Goal: Task Accomplishment & Management: Complete application form

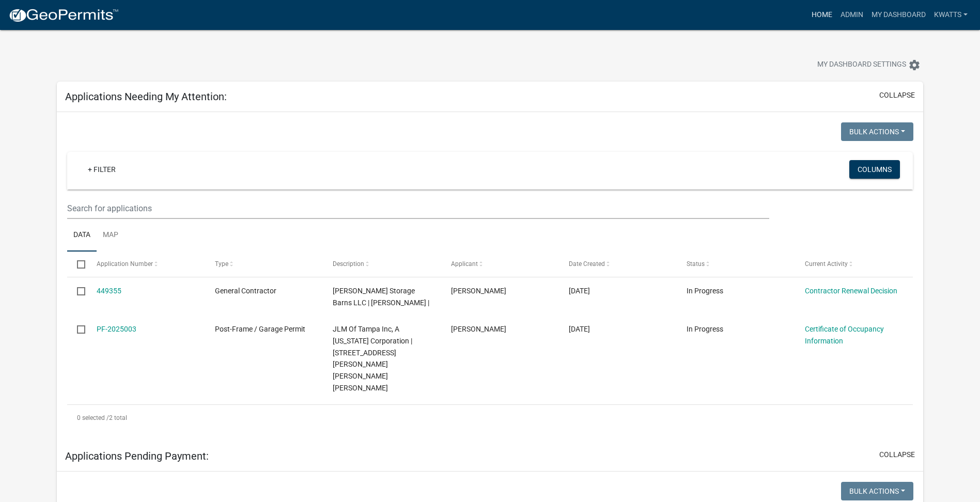
click at [824, 22] on link "Home" at bounding box center [822, 15] width 29 height 20
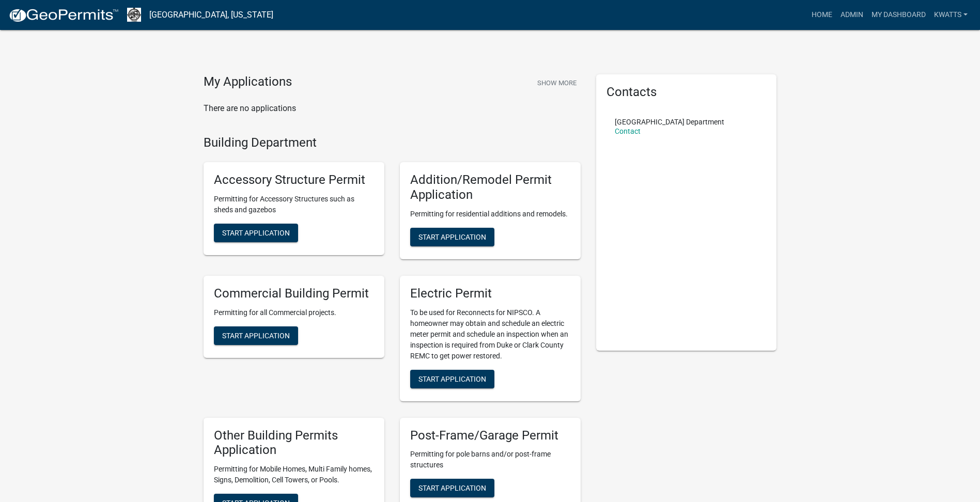
scroll to position [86, 0]
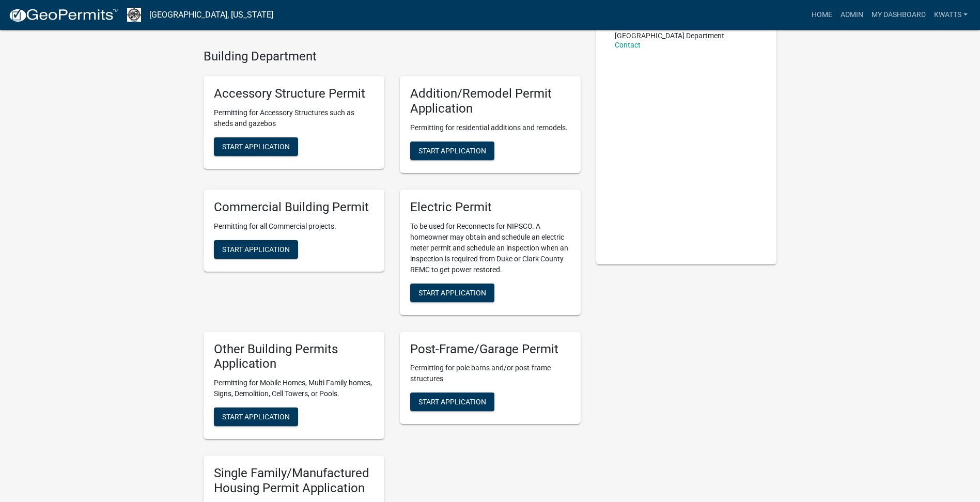
click at [469, 419] on div "Post-Frame/Garage Permit Permitting for pole barns and/or post-frame structures…" at bounding box center [490, 378] width 181 height 93
click at [469, 406] on span "Start Application" at bounding box center [453, 402] width 68 height 8
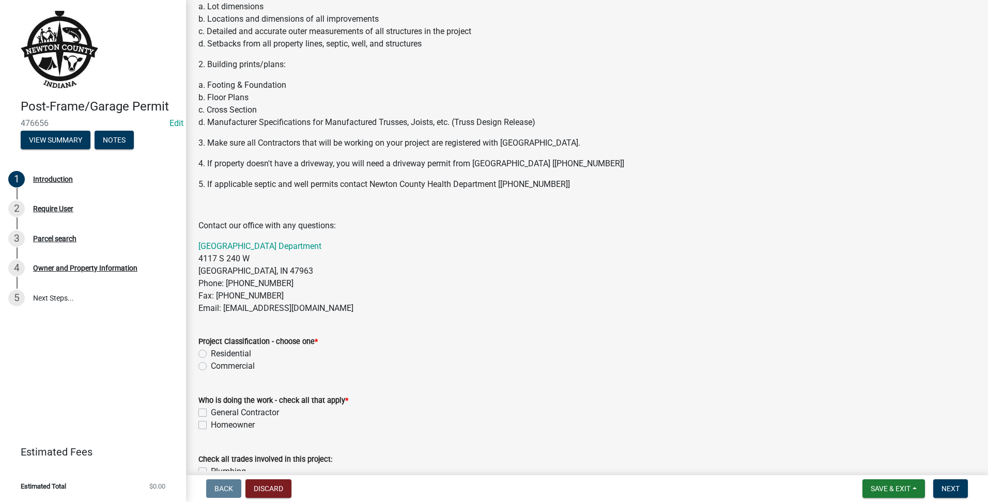
scroll to position [330, 0]
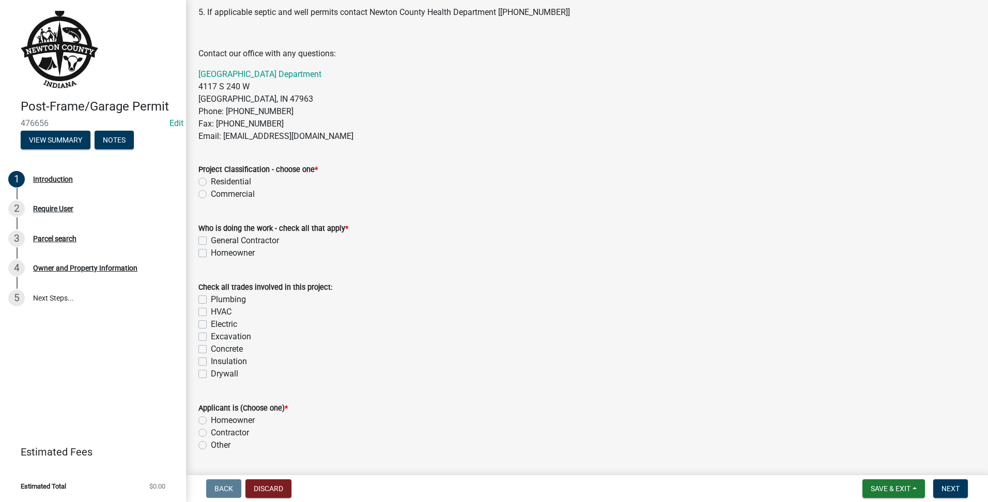
click at [212, 185] on label "Residential" at bounding box center [231, 182] width 40 height 12
click at [212, 182] on input "Residential" at bounding box center [214, 179] width 7 height 7
radio input "true"
click at [211, 244] on label "General Contractor" at bounding box center [245, 241] width 68 height 12
click at [211, 241] on input "General Contractor" at bounding box center [214, 238] width 7 height 7
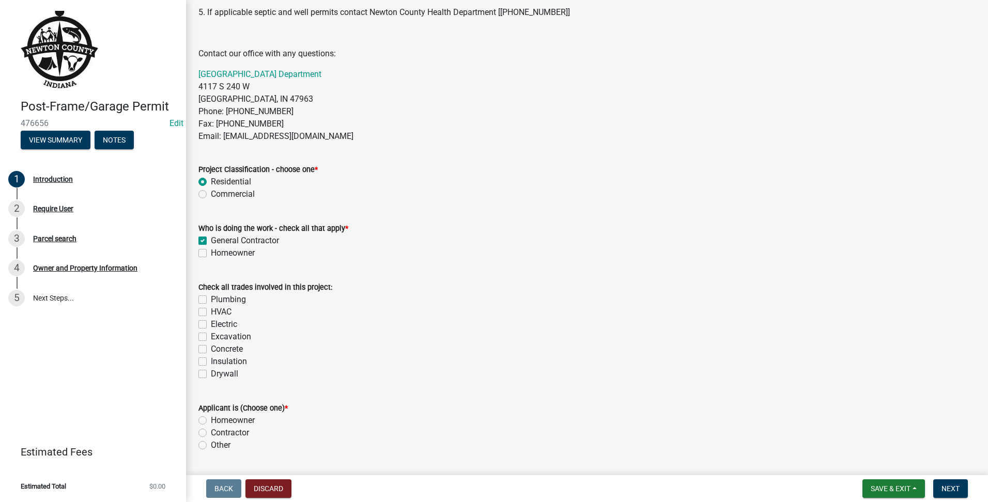
checkbox input "true"
checkbox input "false"
click at [211, 345] on label "Concrete" at bounding box center [227, 349] width 32 height 12
click at [211, 345] on input "Concrete" at bounding box center [214, 346] width 7 height 7
checkbox input "true"
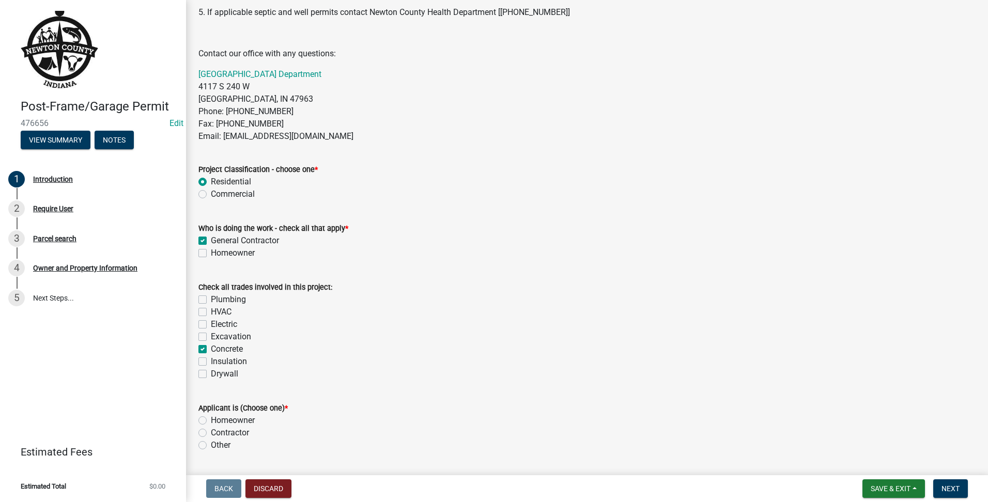
checkbox input "false"
checkbox input "true"
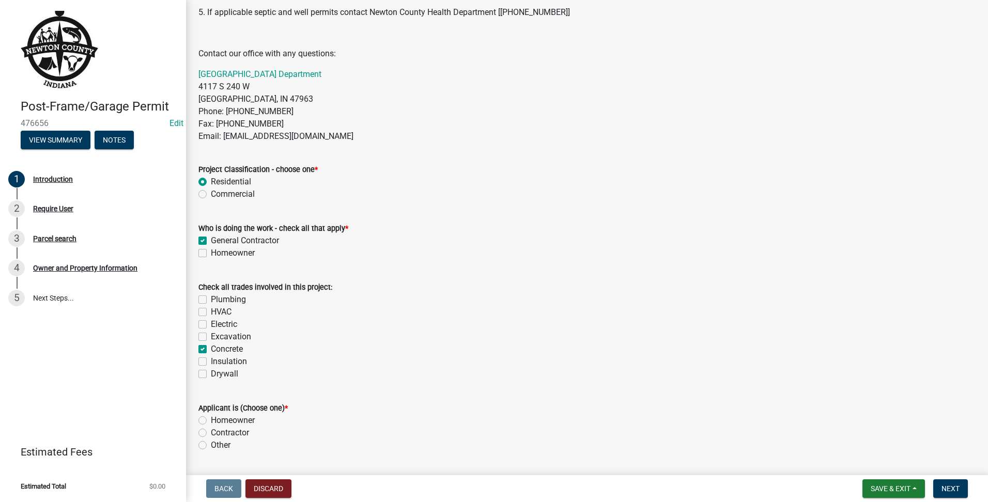
checkbox input "false"
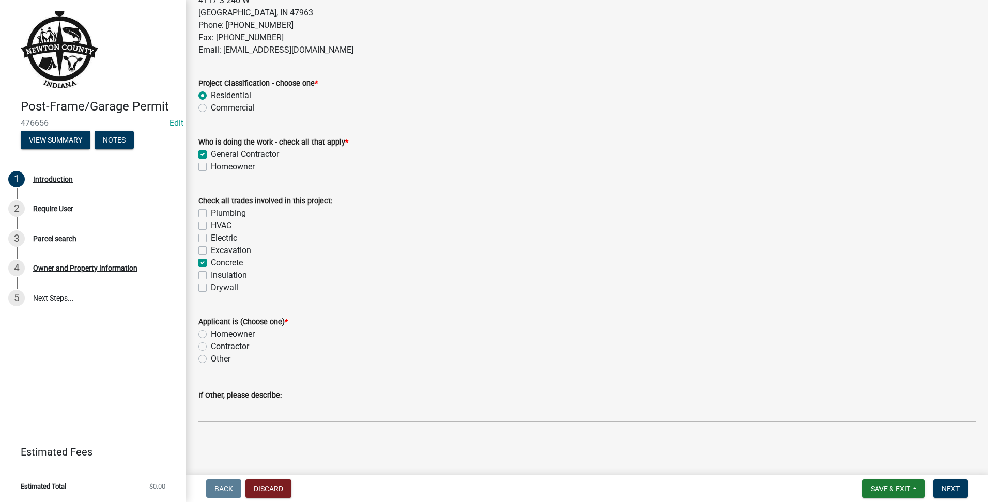
click at [203, 340] on div "Contractor" at bounding box center [586, 346] width 777 height 12
click at [211, 334] on label "Homeowner" at bounding box center [233, 334] width 44 height 12
click at [211, 334] on input "Homeowner" at bounding box center [214, 331] width 7 height 7
radio input "true"
click at [951, 489] on span "Next" at bounding box center [950, 489] width 18 height 8
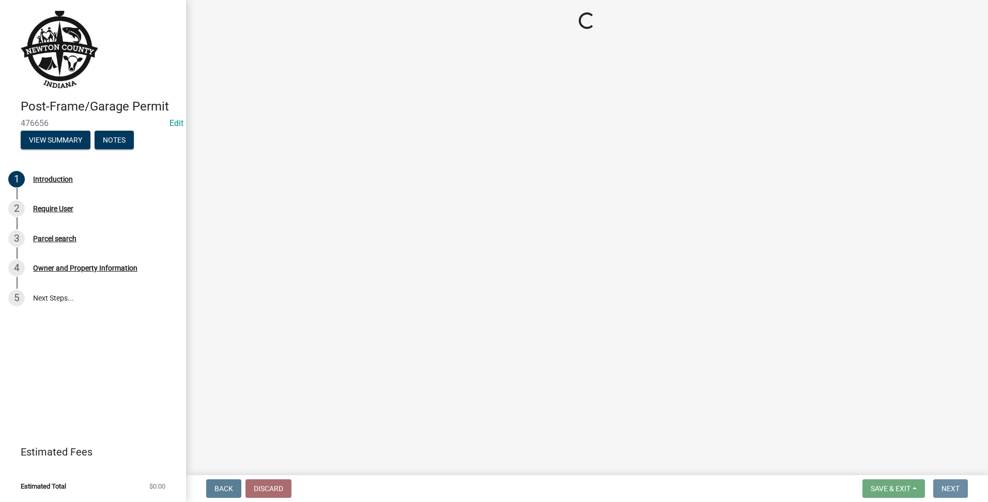
scroll to position [0, 0]
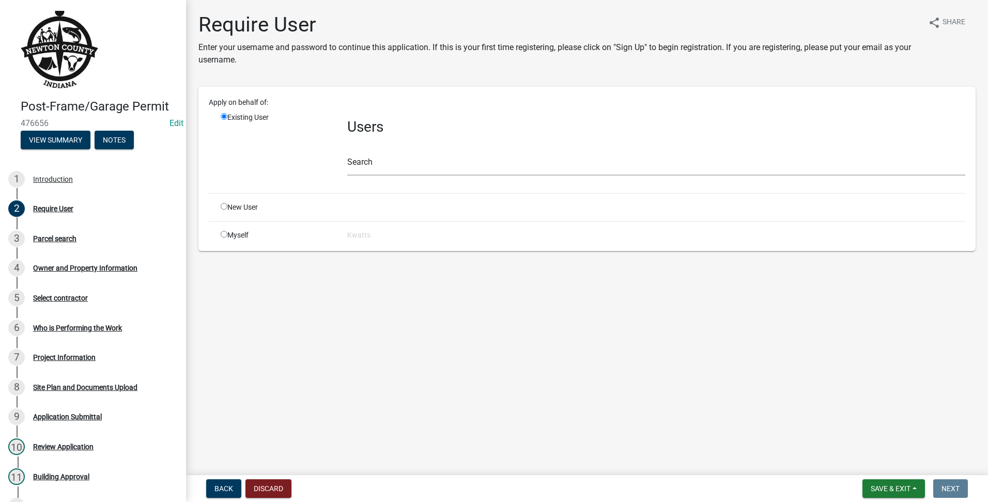
click at [228, 204] on div "New User" at bounding box center [276, 207] width 127 height 11
click at [222, 204] on input "radio" at bounding box center [224, 206] width 7 height 7
radio input "true"
radio input "false"
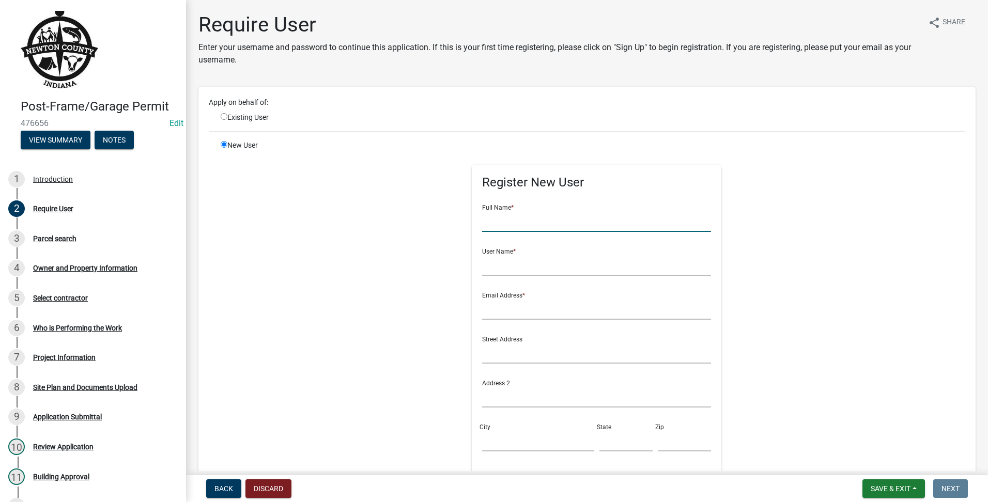
click at [551, 219] on input "text" at bounding box center [596, 221] width 229 height 21
type input "[PERSON_NAME]"
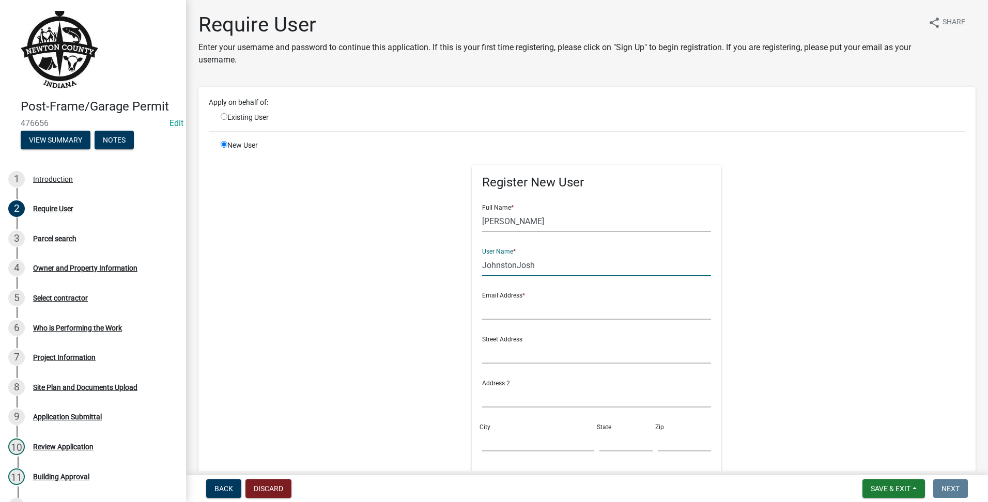
type input "JohnstonJosh"
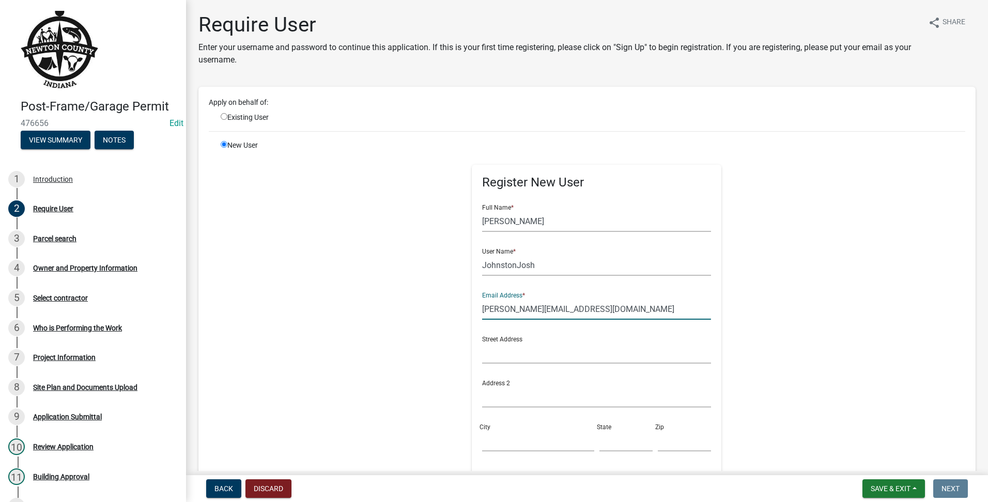
scroll to position [212, 0]
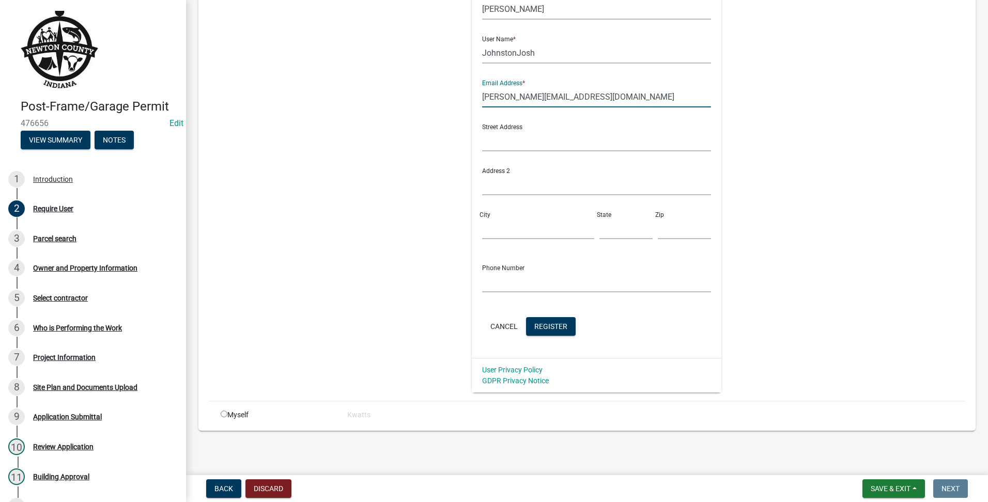
type input "[PERSON_NAME][EMAIL_ADDRESS][DOMAIN_NAME]"
click at [538, 337] on div "Cancel Register" at bounding box center [596, 327] width 229 height 21
click at [533, 333] on button "Register" at bounding box center [551, 326] width 50 height 19
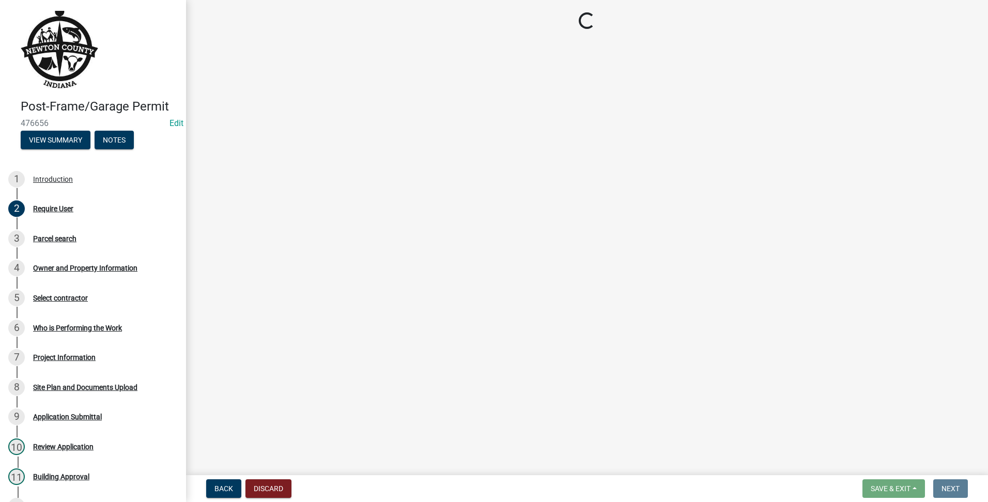
scroll to position [0, 0]
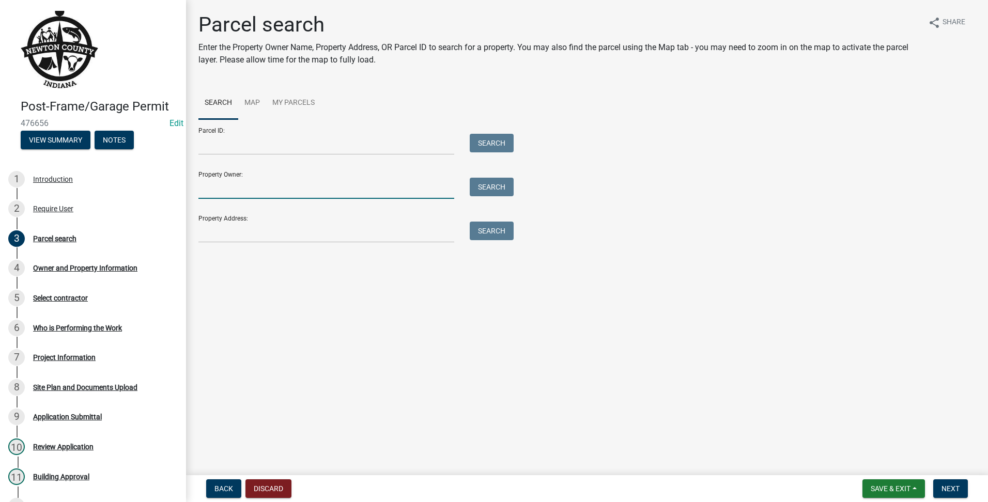
click at [210, 181] on input "Property Owner:" at bounding box center [326, 188] width 256 height 21
click at [198, 237] on div at bounding box center [326, 232] width 271 height 21
click at [237, 221] on div "Property Address: Search" at bounding box center [353, 225] width 310 height 36
click at [241, 231] on input "Property Address:" at bounding box center [326, 232] width 256 height 21
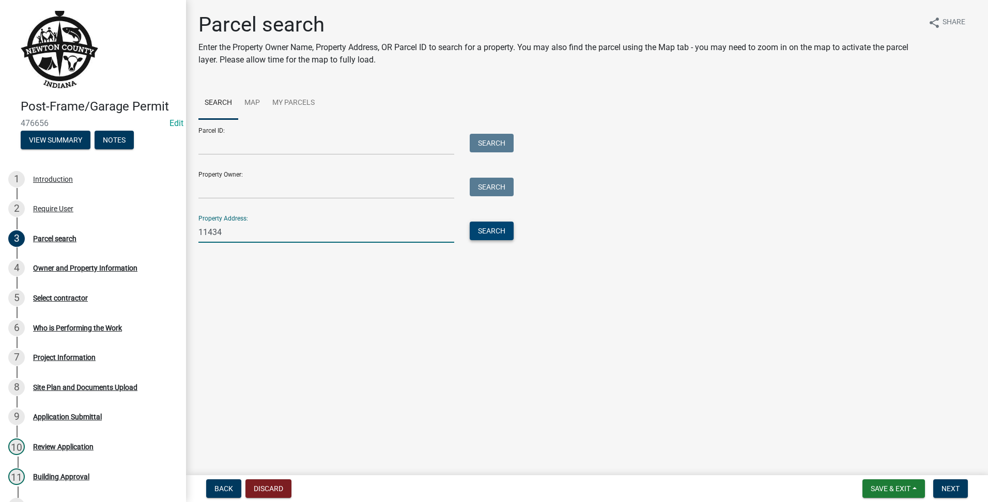
type input "11434"
click at [471, 232] on button "Search" at bounding box center [492, 231] width 44 height 19
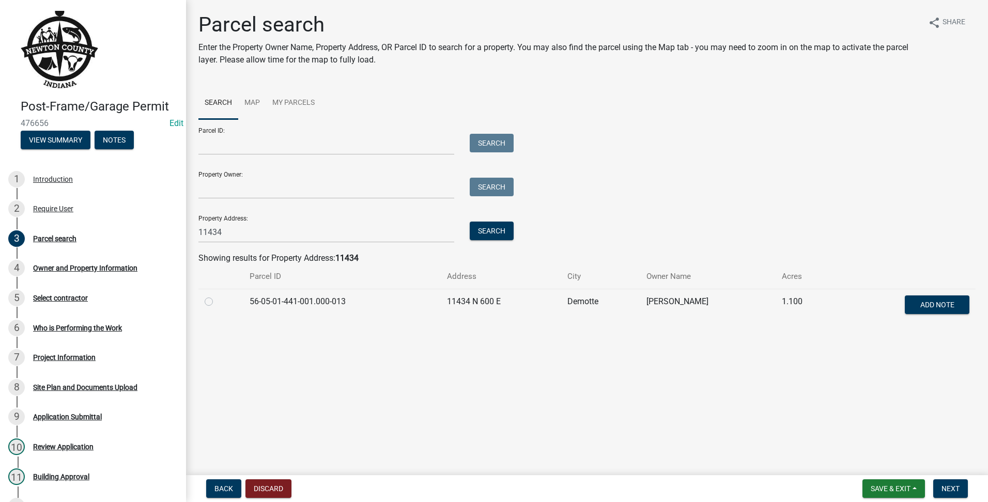
click at [217, 296] on label at bounding box center [217, 296] width 0 height 0
click at [217, 301] on input "radio" at bounding box center [220, 299] width 7 height 7
radio input "true"
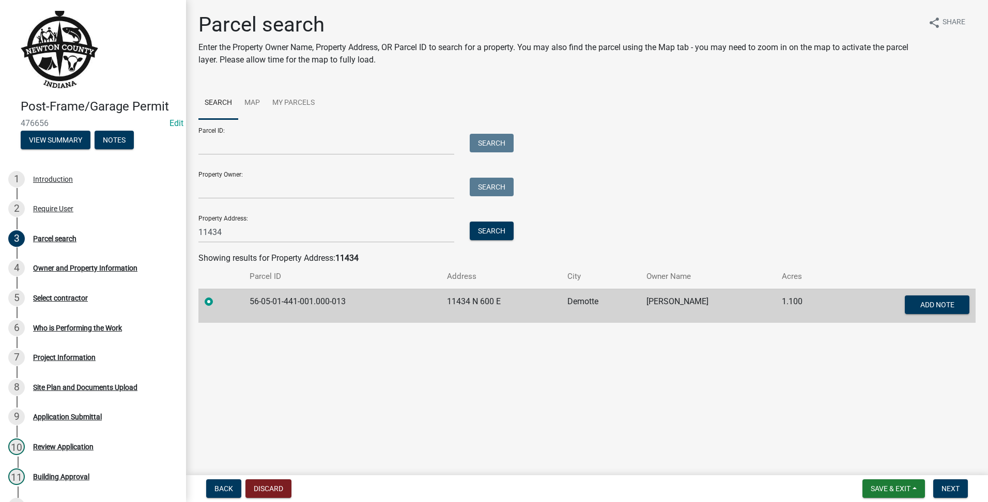
click at [947, 501] on nav "Back Discard Save & Exit Save Save & Exit Next" at bounding box center [587, 488] width 802 height 27
click at [949, 490] on span "Next" at bounding box center [950, 489] width 18 height 8
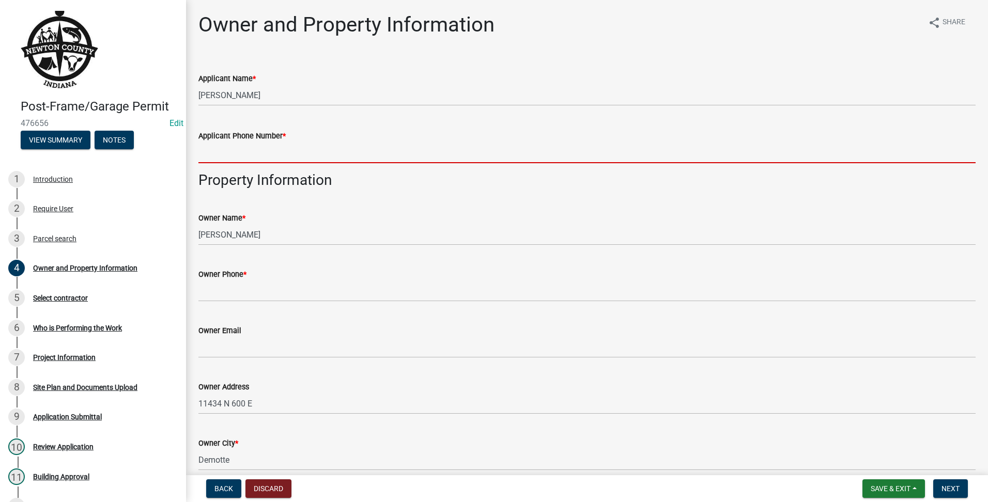
click at [288, 151] on input "Applicant Phone Number *" at bounding box center [586, 152] width 777 height 21
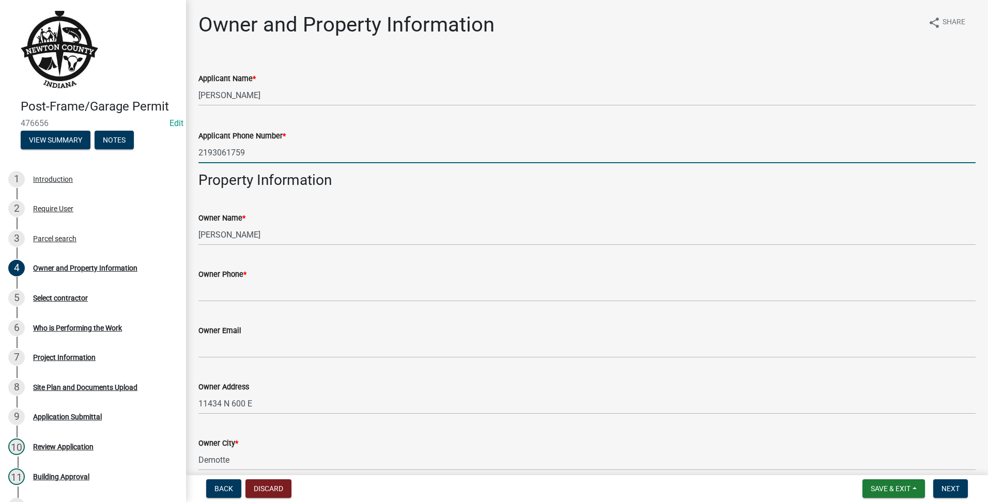
drag, startPoint x: 245, startPoint y: 150, endPoint x: 182, endPoint y: 146, distance: 63.2
click at [182, 146] on div "Post-Frame/Garage Permit 476656 Edit View Summary Notes 1 Introduction 2 Requir…" at bounding box center [494, 251] width 988 height 502
type input "2193061759"
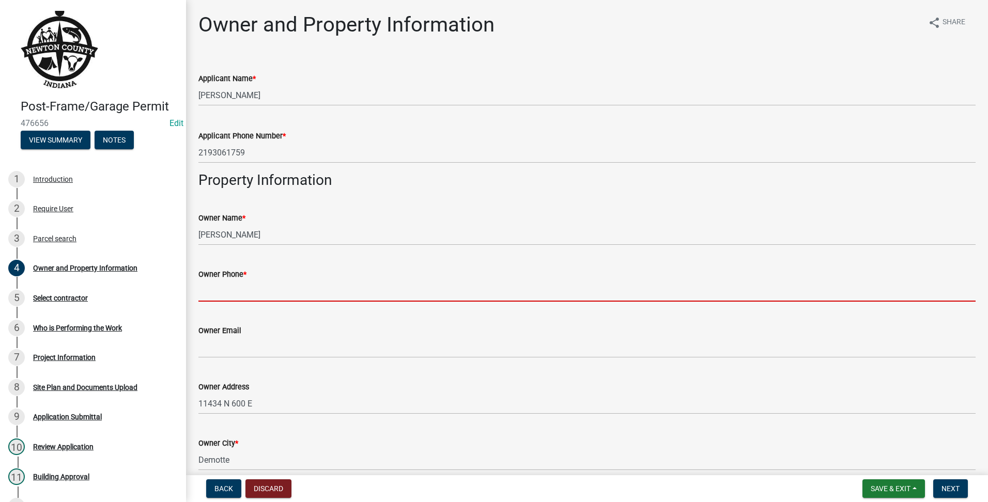
paste input "2193061759"
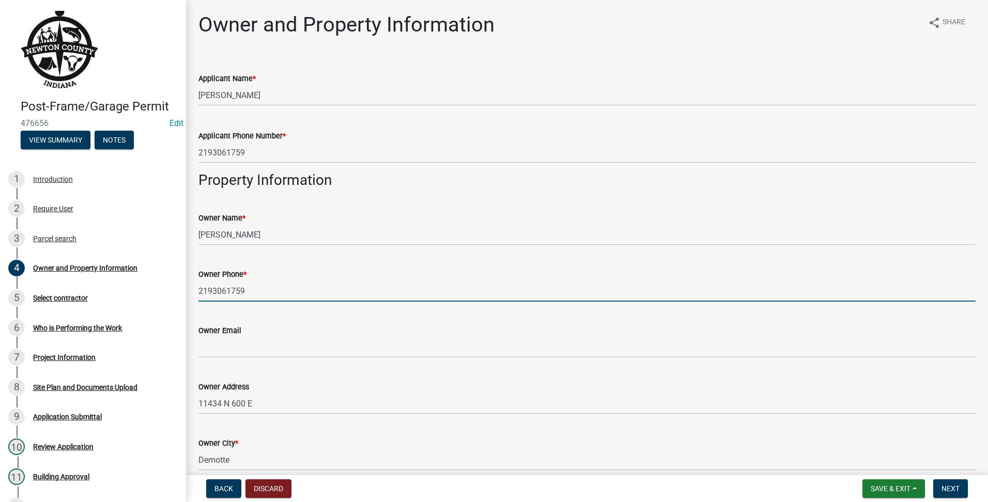
scroll to position [581, 0]
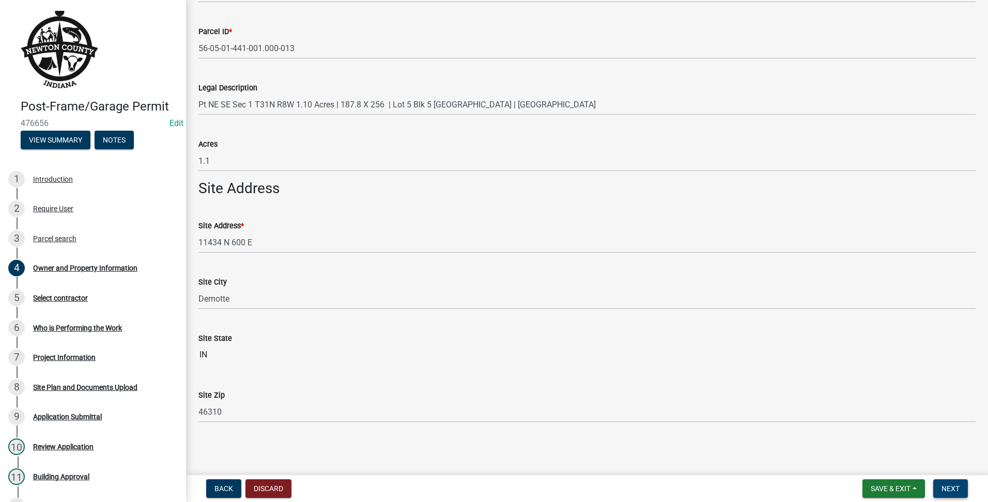
type input "2193061759"
click at [958, 492] on span "Next" at bounding box center [950, 489] width 18 height 8
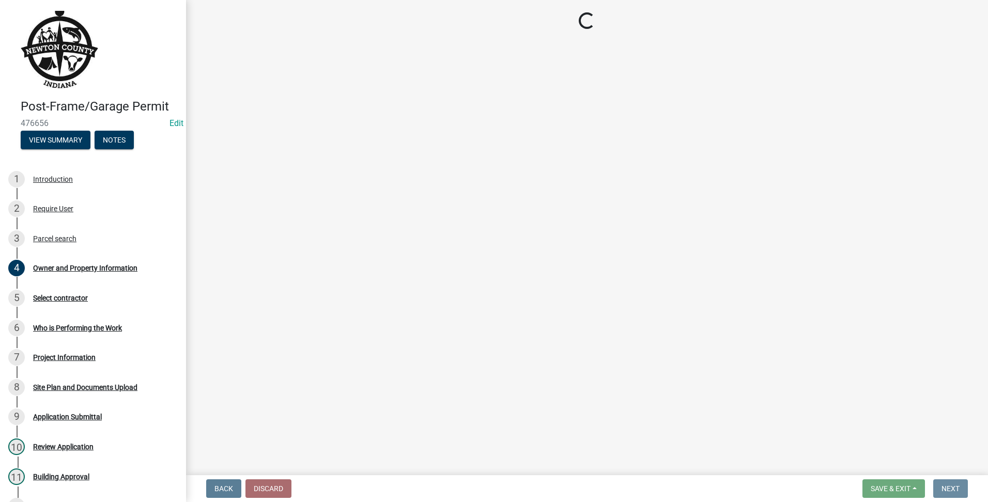
scroll to position [0, 0]
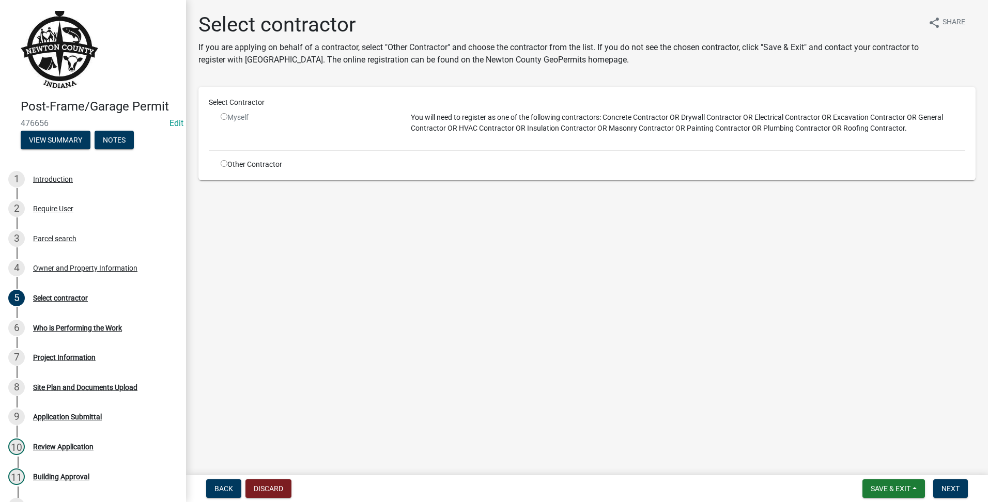
click at [221, 167] on div "Other Contractor" at bounding box center [308, 164] width 190 height 11
click at [225, 162] on input "radio" at bounding box center [224, 163] width 7 height 7
radio input "true"
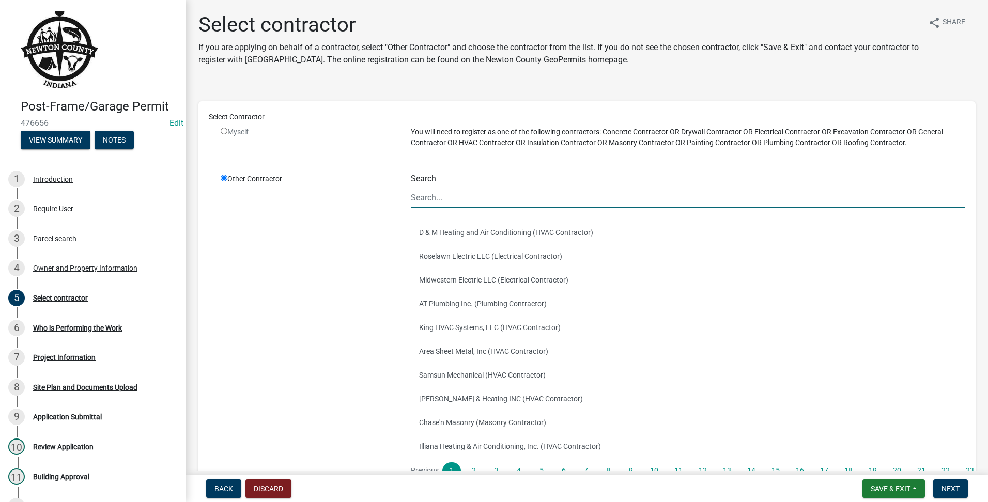
click at [505, 190] on input "Search" at bounding box center [688, 197] width 554 height 21
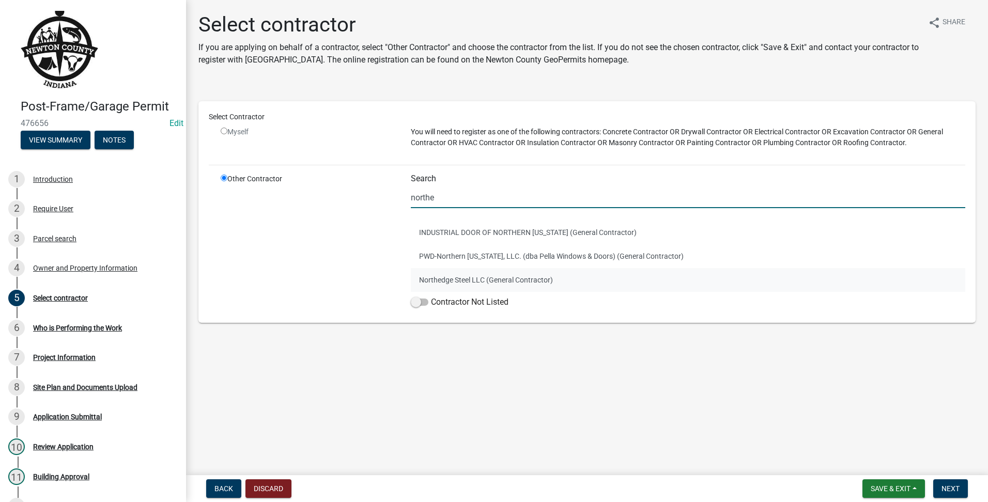
type input "northe"
click at [505, 280] on button "Northedge Steel LLC (General Contractor)" at bounding box center [688, 280] width 554 height 24
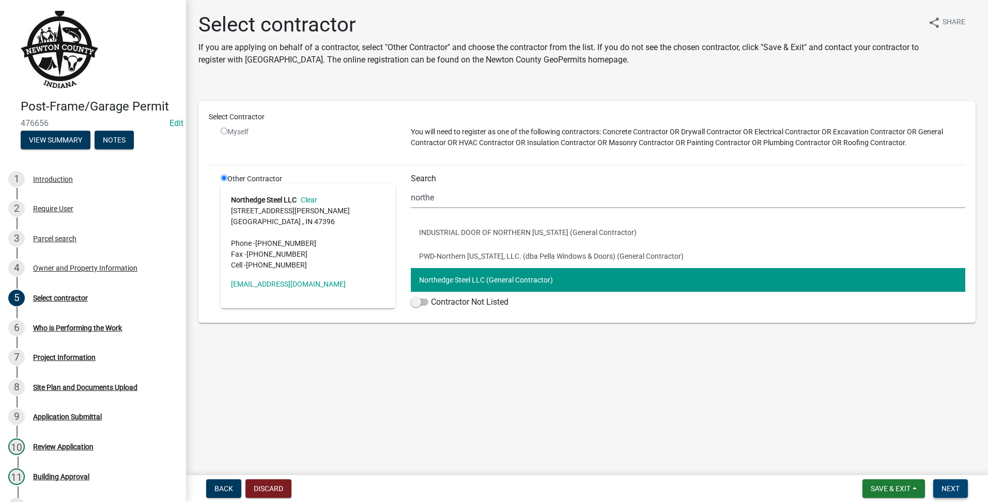
click at [952, 482] on button "Next" at bounding box center [950, 488] width 35 height 19
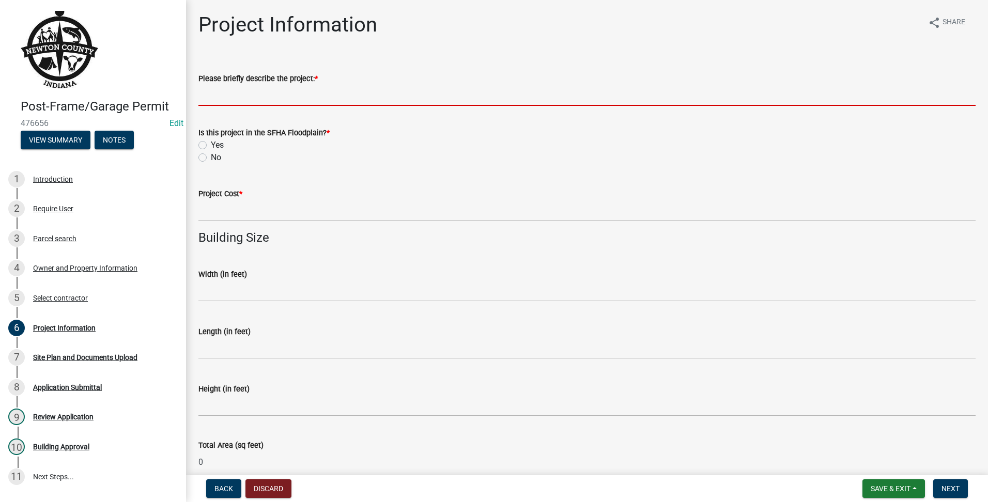
click at [207, 96] on input "Please briefly describe the project: *" at bounding box center [586, 95] width 777 height 21
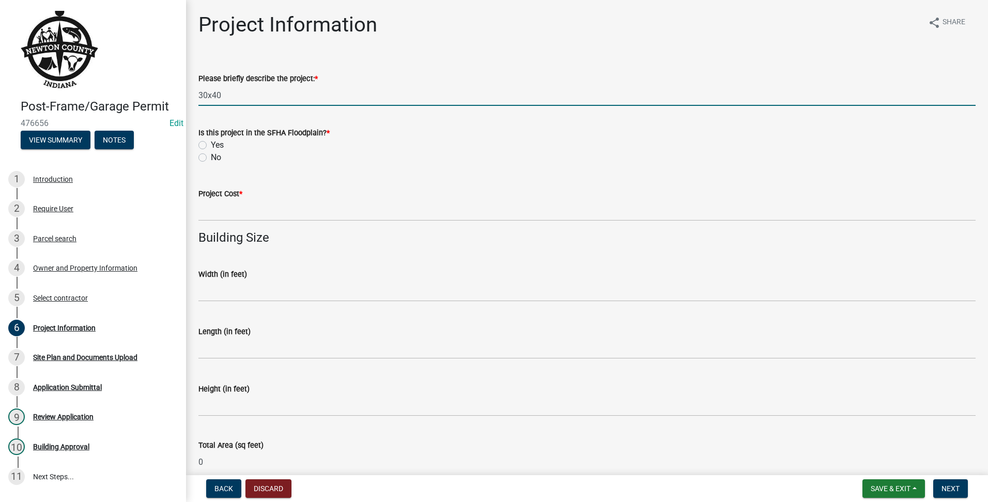
type input "30x40"
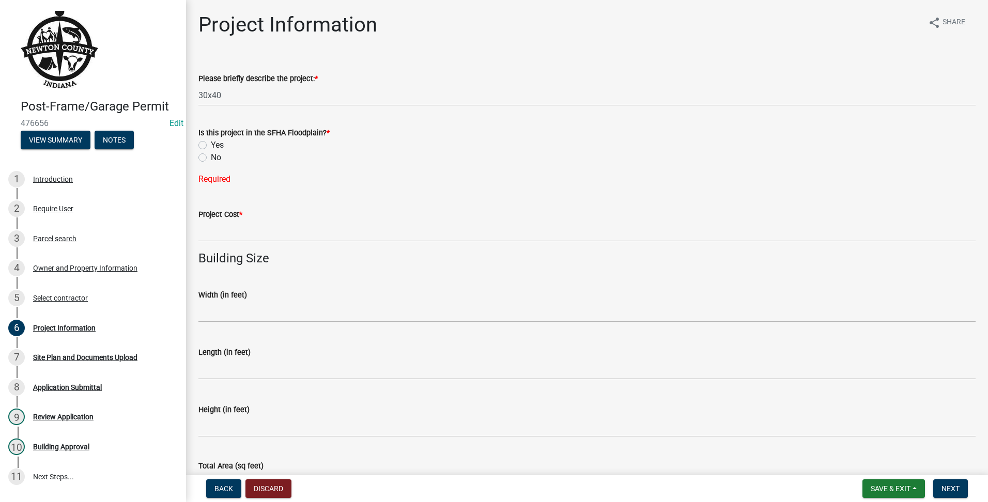
click at [202, 162] on div "No" at bounding box center [586, 157] width 777 height 12
click at [211, 160] on label "No" at bounding box center [216, 157] width 10 height 12
click at [211, 158] on input "No" at bounding box center [214, 154] width 7 height 7
radio input "true"
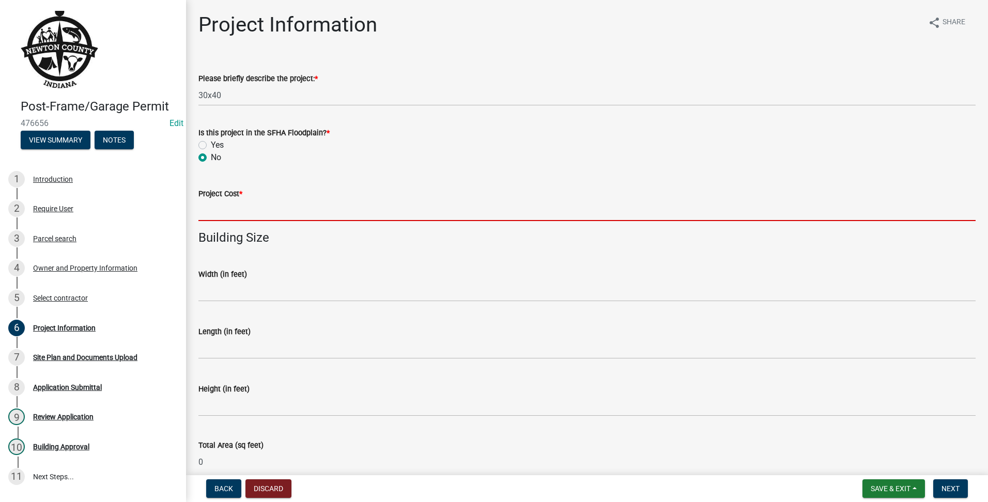
click at [226, 208] on input "text" at bounding box center [586, 210] width 777 height 21
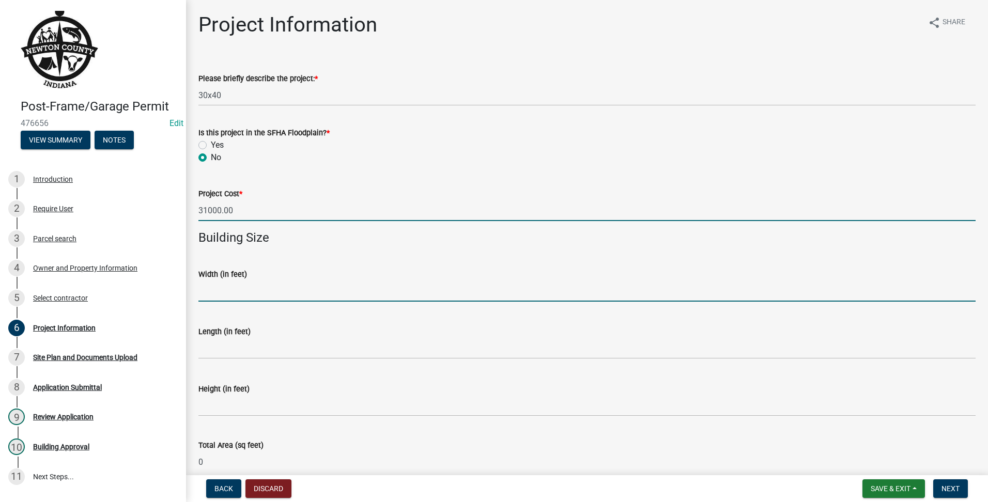
type input "31000"
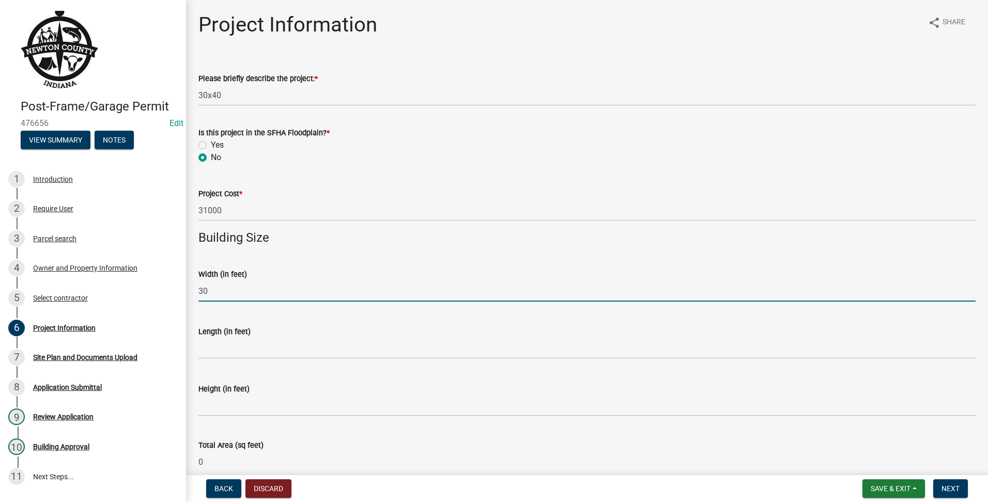
type input "30"
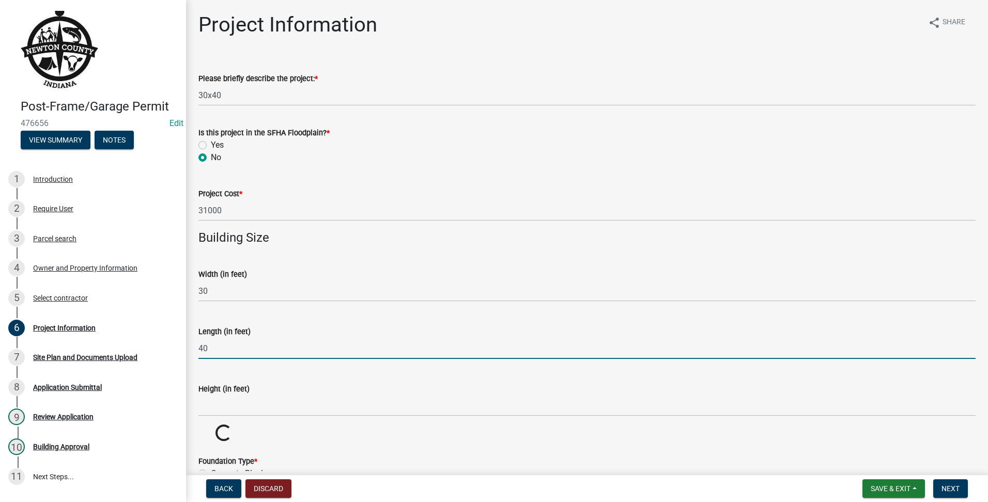
type input "40"
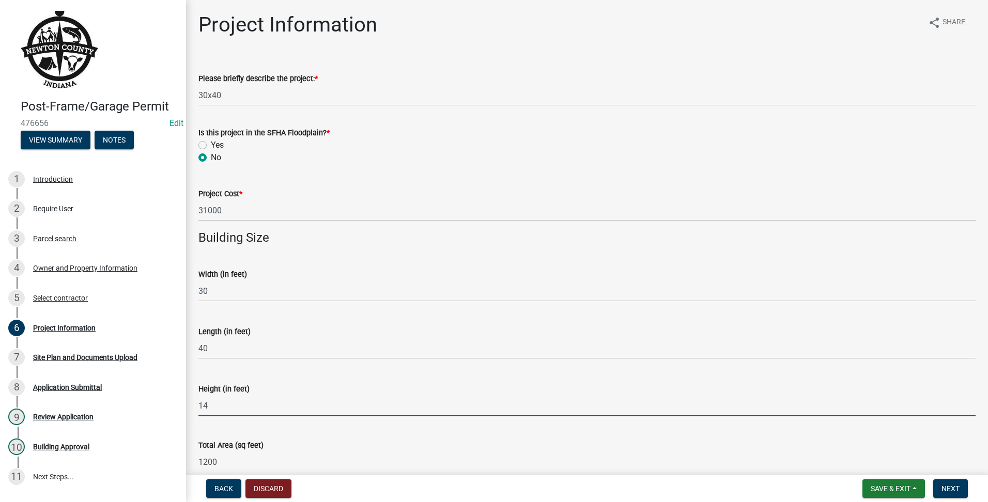
scroll to position [258, 0]
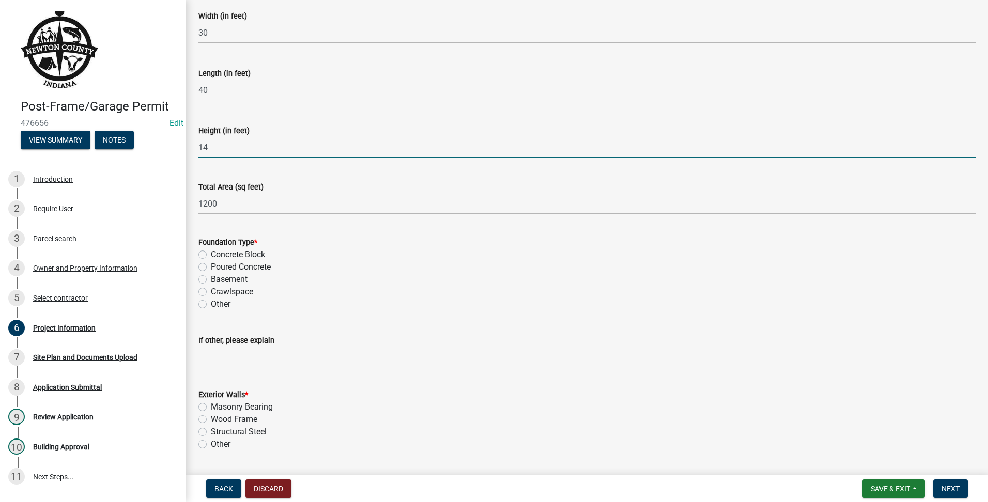
type input "14"
click at [213, 270] on label "Poured Concrete" at bounding box center [241, 267] width 60 height 12
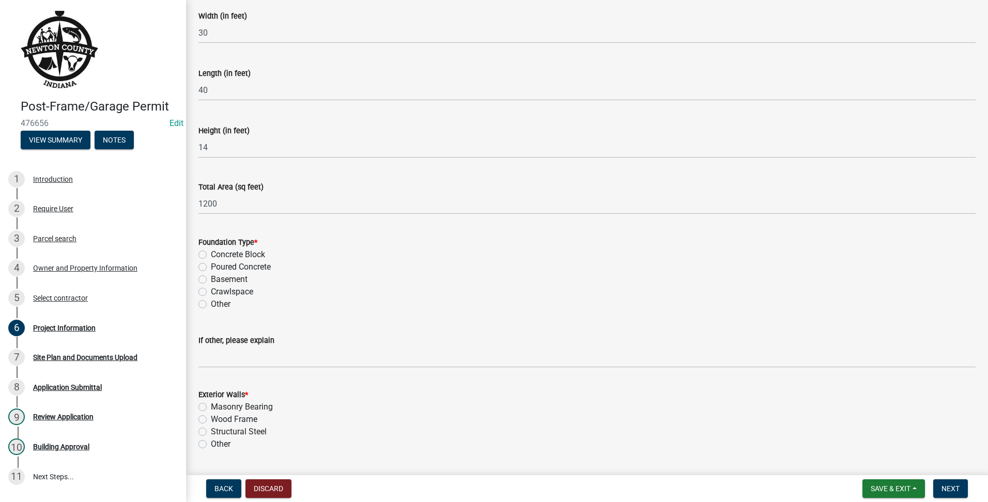
drag, startPoint x: 213, startPoint y: 270, endPoint x: 208, endPoint y: 268, distance: 5.6
click at [208, 268] on div "Poured Concrete" at bounding box center [586, 267] width 777 height 12
click at [211, 267] on label "Poured Concrete" at bounding box center [241, 267] width 60 height 12
click at [211, 267] on input "Poured Concrete" at bounding box center [214, 264] width 7 height 7
radio input "true"
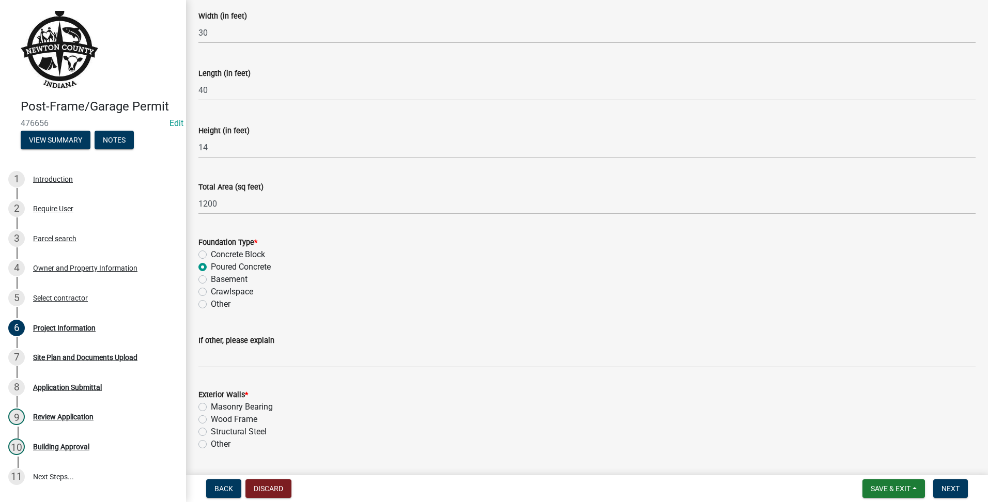
scroll to position [345, 0]
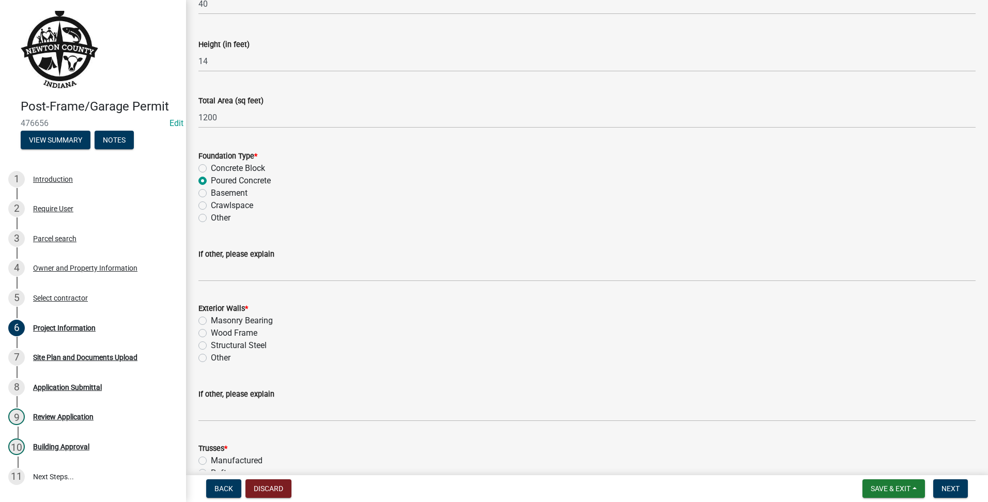
click at [211, 347] on label "Structural Steel" at bounding box center [239, 345] width 56 height 12
click at [211, 346] on input "Structural Steel" at bounding box center [214, 342] width 7 height 7
radio input "true"
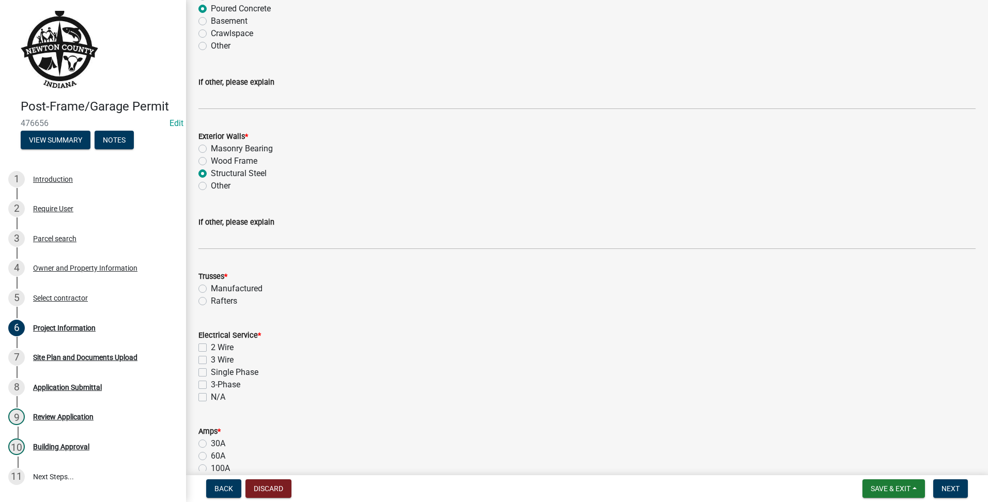
click at [211, 397] on label "N/A" at bounding box center [218, 397] width 14 height 12
click at [211, 397] on input "N/A" at bounding box center [214, 394] width 7 height 7
checkbox input "true"
checkbox input "false"
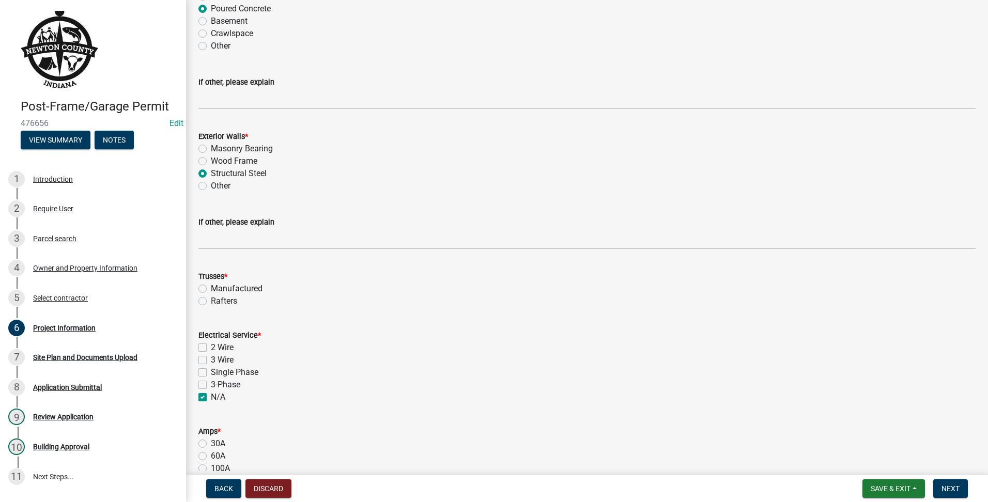
checkbox input "false"
checkbox input "true"
click at [211, 299] on label "Rafters" at bounding box center [224, 301] width 26 height 12
click at [211, 299] on input "Rafters" at bounding box center [214, 298] width 7 height 7
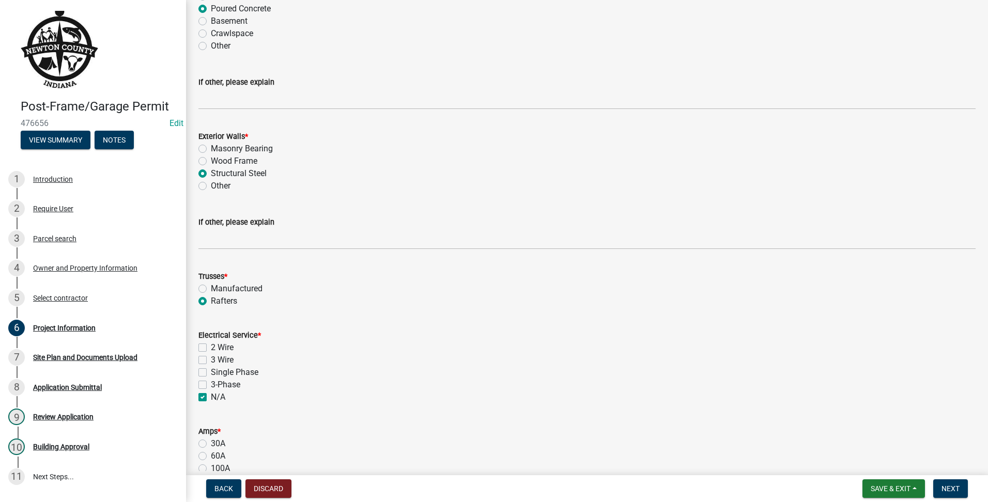
radio input "true"
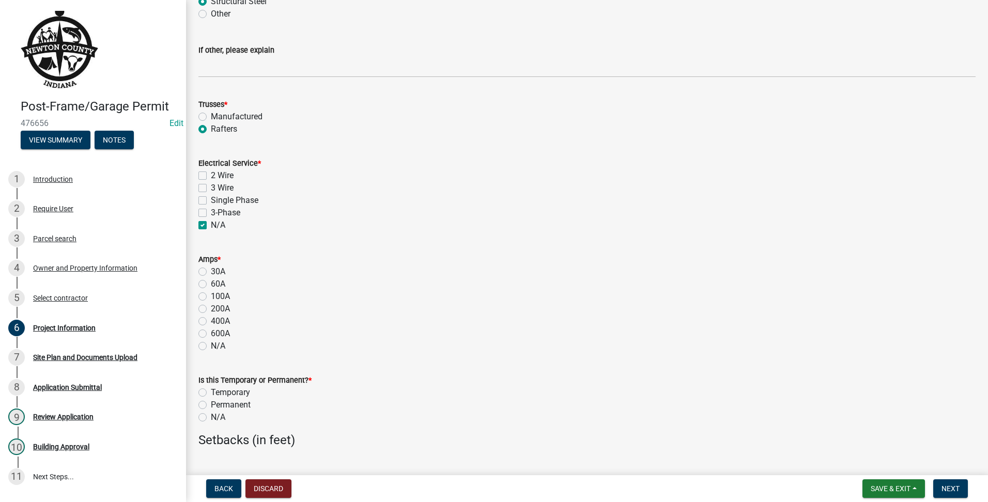
scroll to position [775, 0]
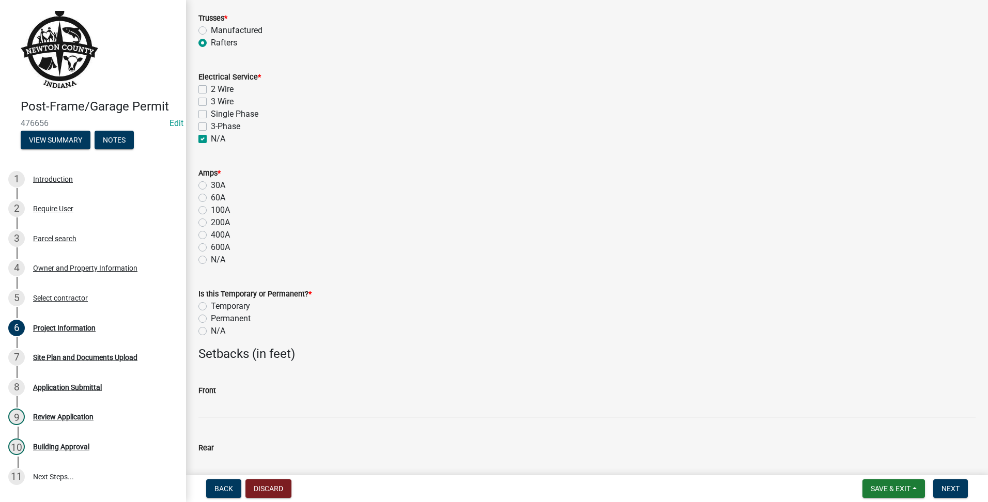
click at [211, 331] on label "N/A" at bounding box center [218, 331] width 14 height 12
click at [211, 331] on input "N/A" at bounding box center [214, 328] width 7 height 7
radio input "true"
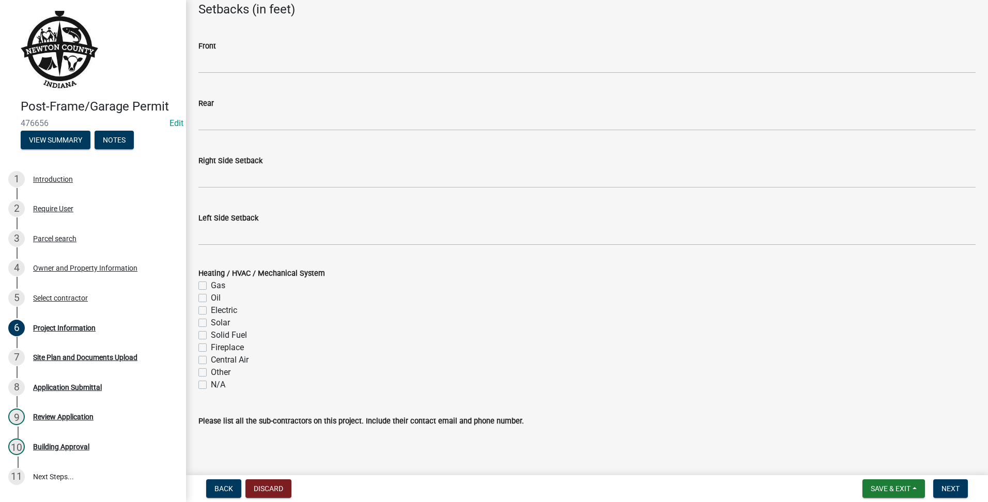
scroll to position [1033, 0]
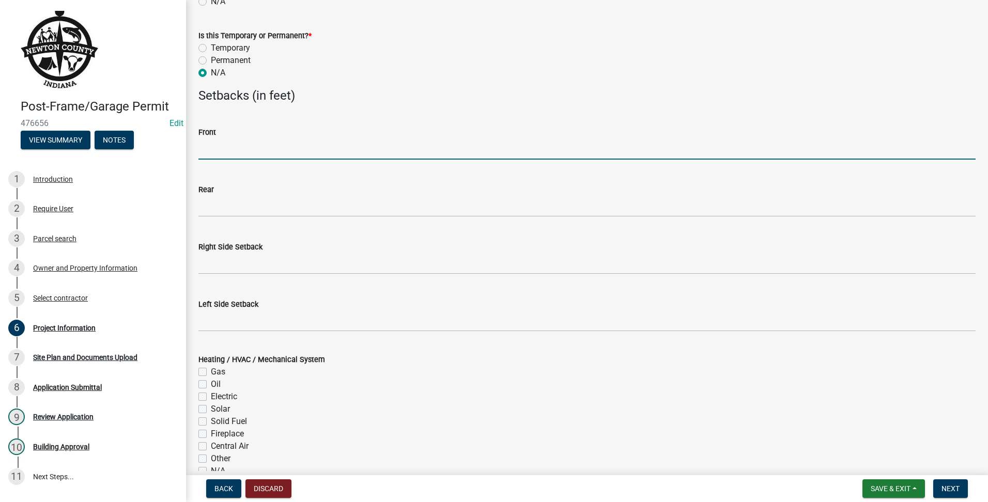
click at [269, 150] on input "text" at bounding box center [586, 148] width 777 height 21
type input "100"
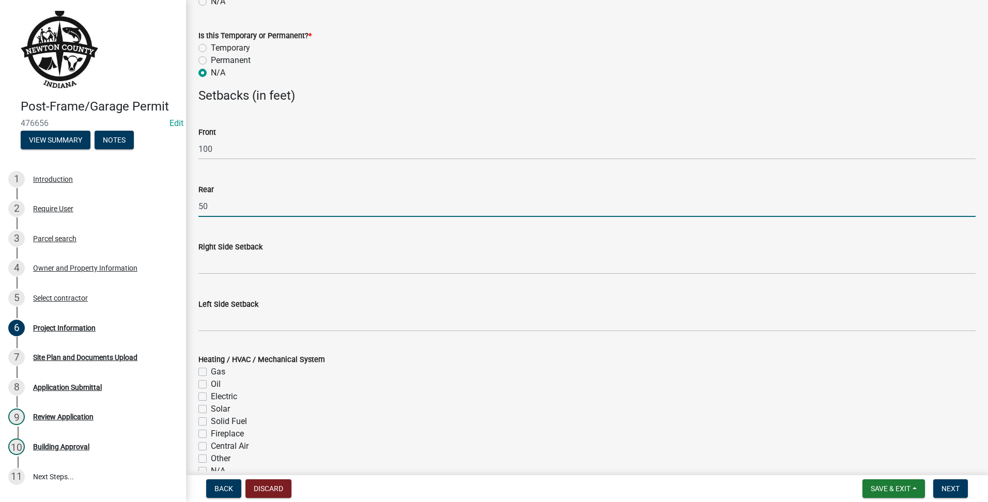
type input "50"
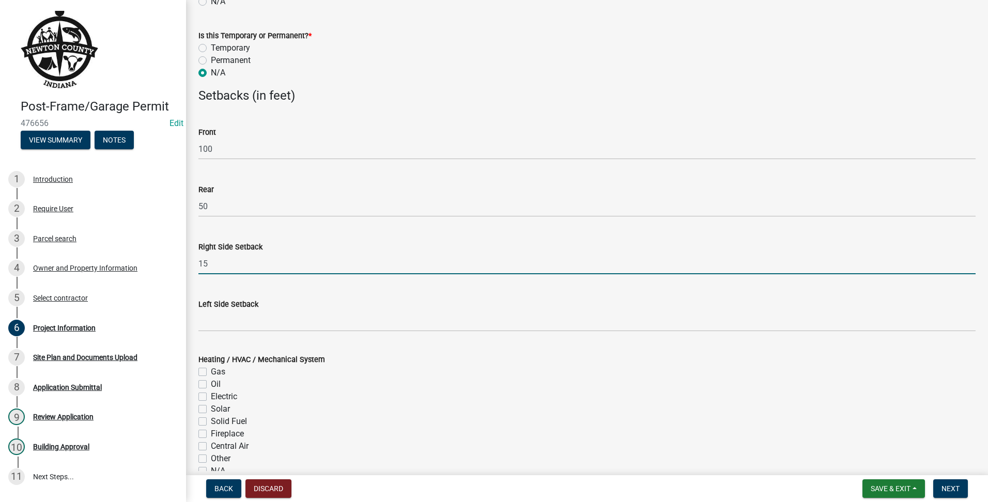
type input "15"
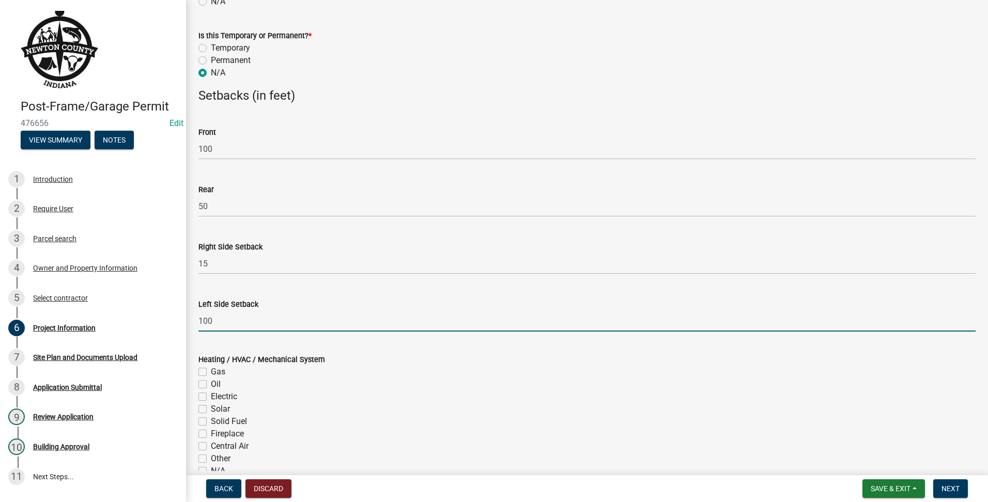
scroll to position [1173, 0]
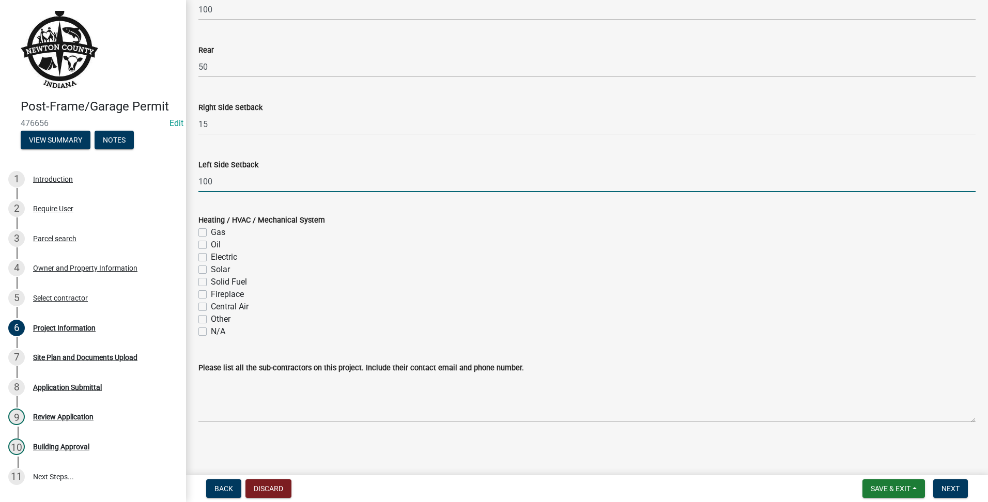
type input "100"
click at [208, 331] on div "N/A" at bounding box center [586, 332] width 777 height 12
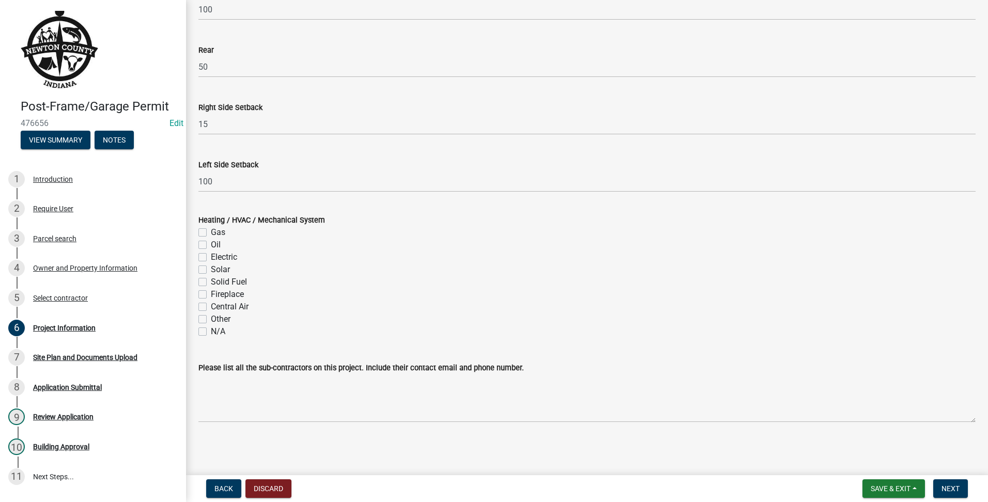
click at [211, 330] on label "N/A" at bounding box center [218, 332] width 14 height 12
click at [211, 330] on input "N/A" at bounding box center [214, 329] width 7 height 7
checkbox input "true"
checkbox input "false"
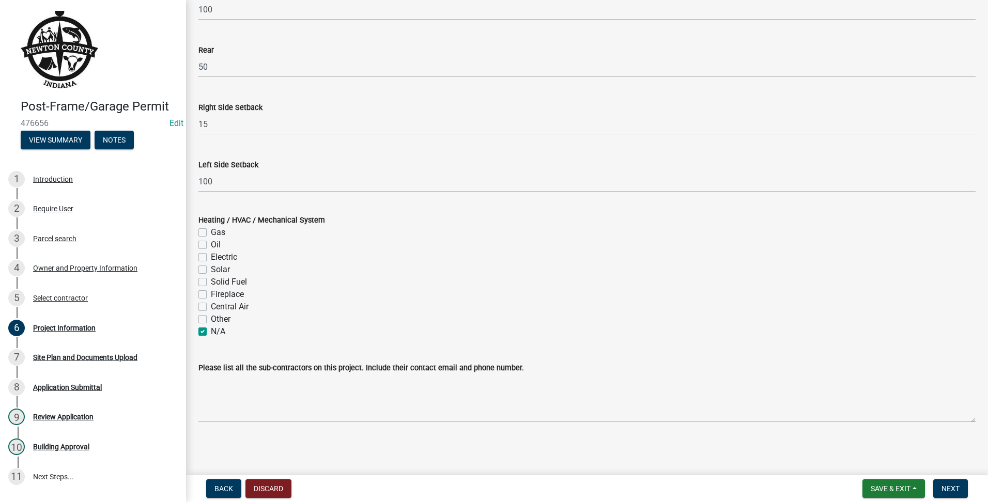
checkbox input "false"
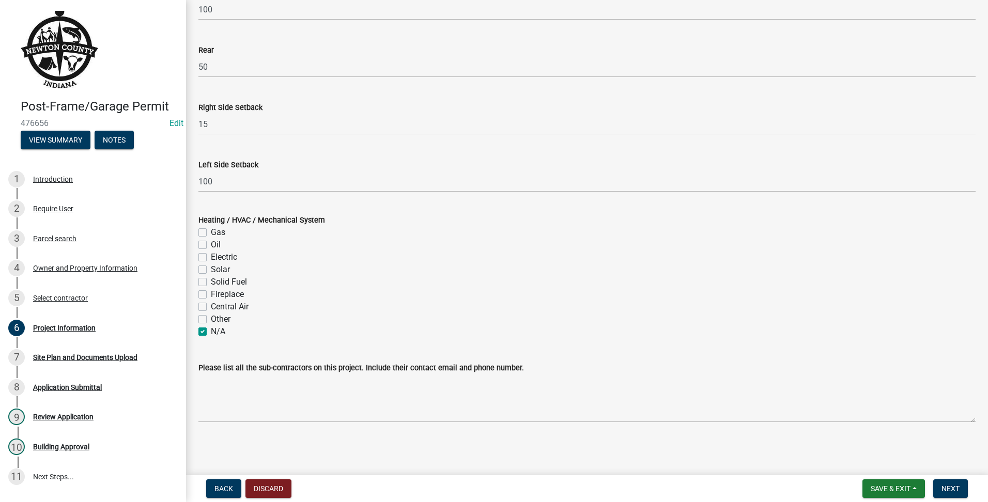
checkbox input "false"
checkbox input "true"
click at [942, 492] on span "Next" at bounding box center [950, 489] width 18 height 8
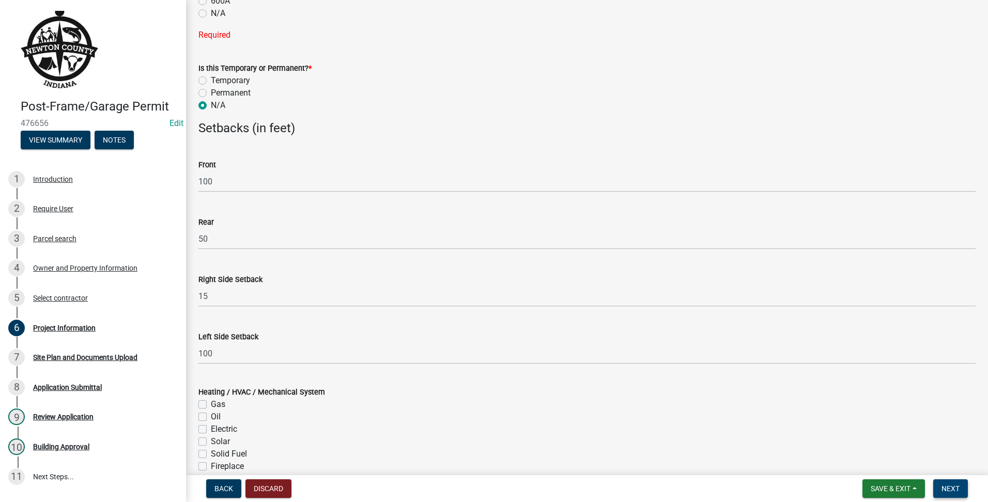
scroll to position [1194, 0]
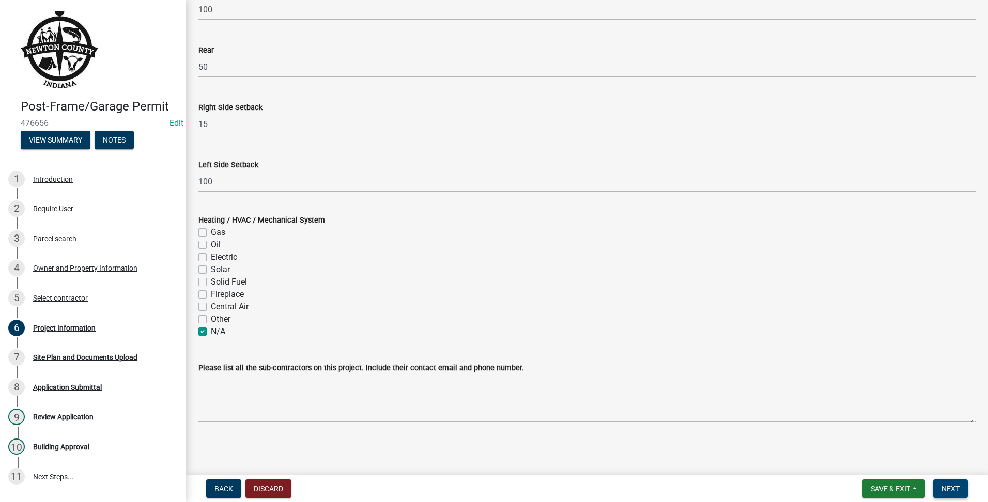
click at [951, 482] on button "Next" at bounding box center [950, 488] width 35 height 19
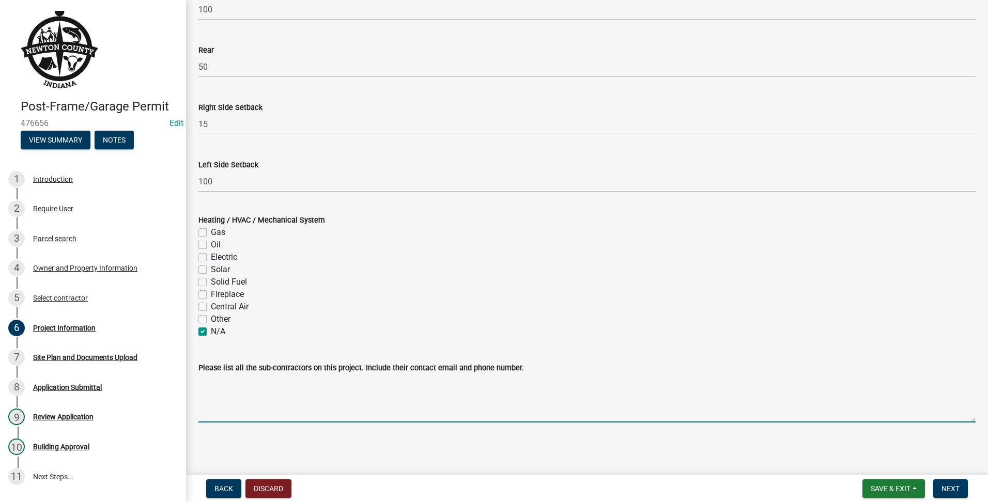
click at [923, 400] on textarea "Please list all the sub-contractors on this project. Include their contact emai…" at bounding box center [586, 398] width 777 height 49
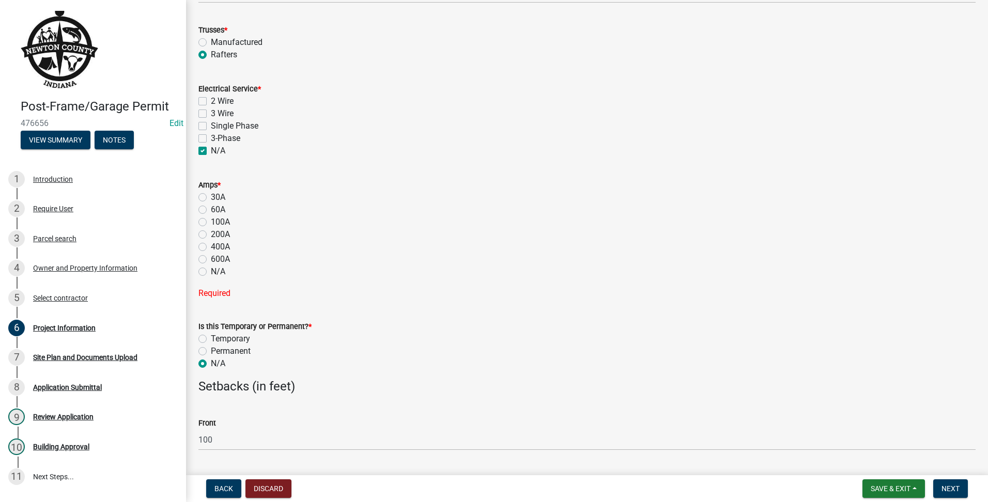
click at [208, 269] on div "N/A" at bounding box center [586, 272] width 777 height 12
click at [211, 270] on label "N/A" at bounding box center [218, 272] width 14 height 12
click at [211, 270] on input "N/A" at bounding box center [214, 269] width 7 height 7
radio input "true"
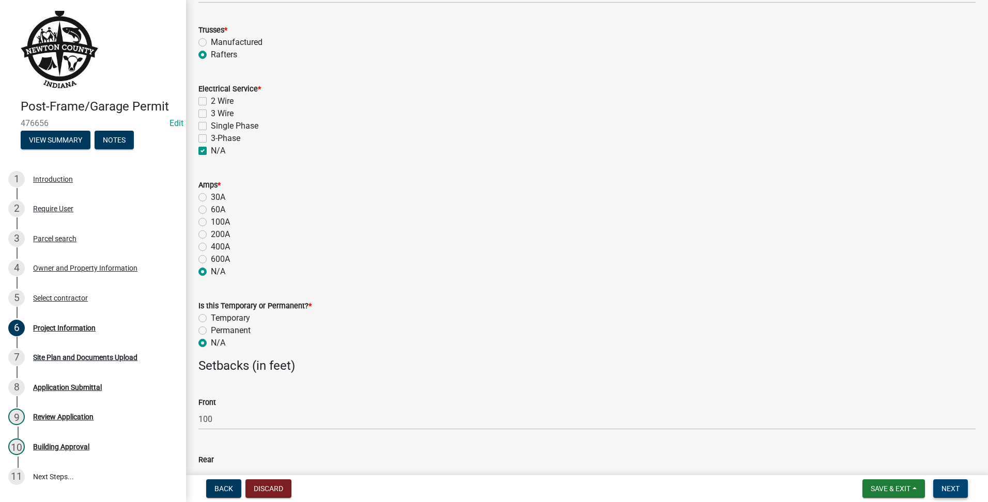
click at [964, 482] on button "Next" at bounding box center [950, 488] width 35 height 19
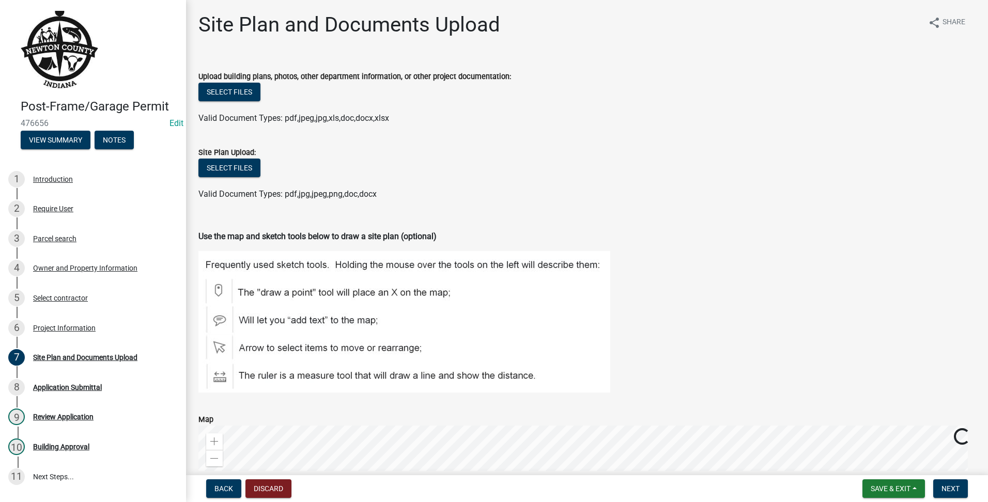
scroll to position [262, 0]
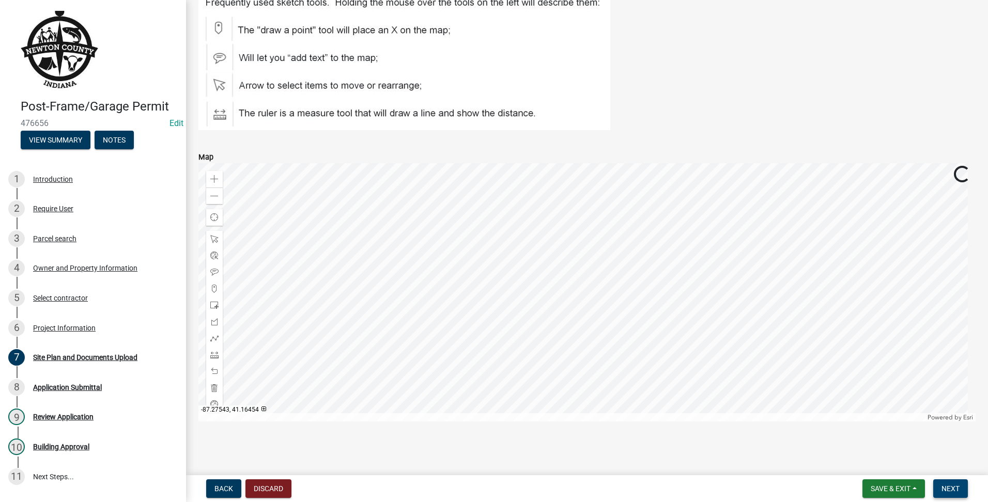
click at [951, 492] on span "Next" at bounding box center [950, 489] width 18 height 8
click at [951, 488] on span "Next" at bounding box center [950, 489] width 18 height 8
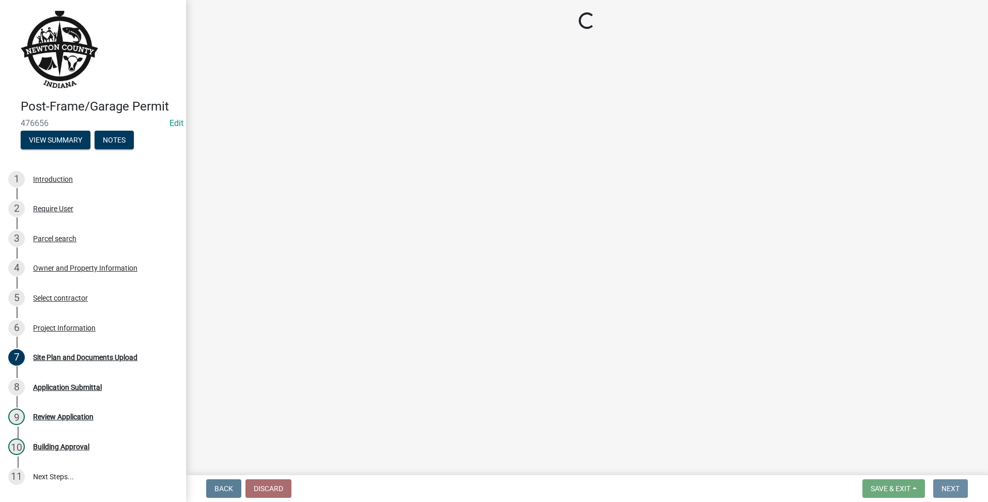
scroll to position [0, 0]
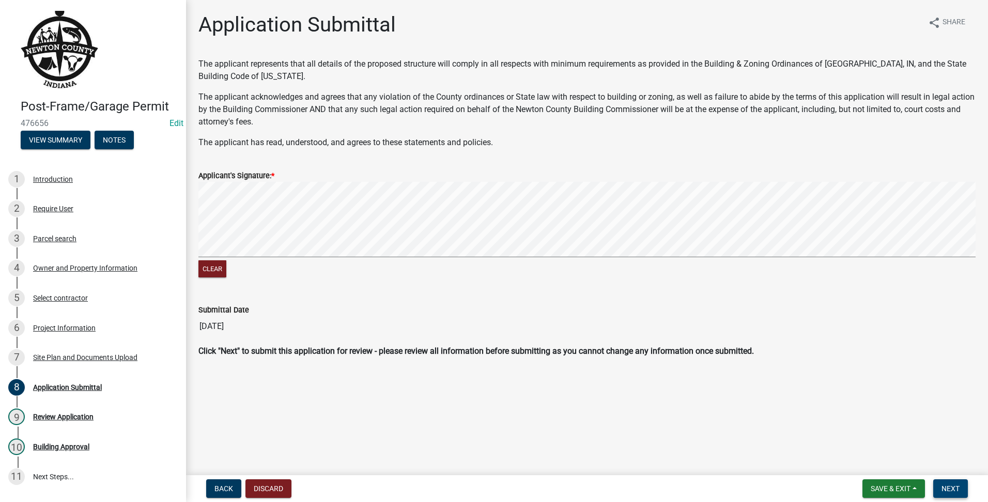
click at [956, 489] on span "Next" at bounding box center [950, 489] width 18 height 8
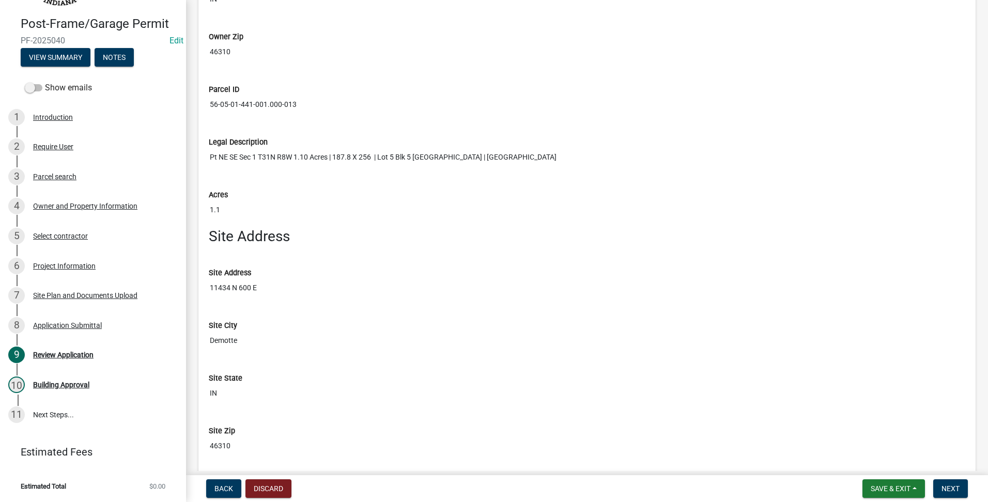
scroll to position [1895, 0]
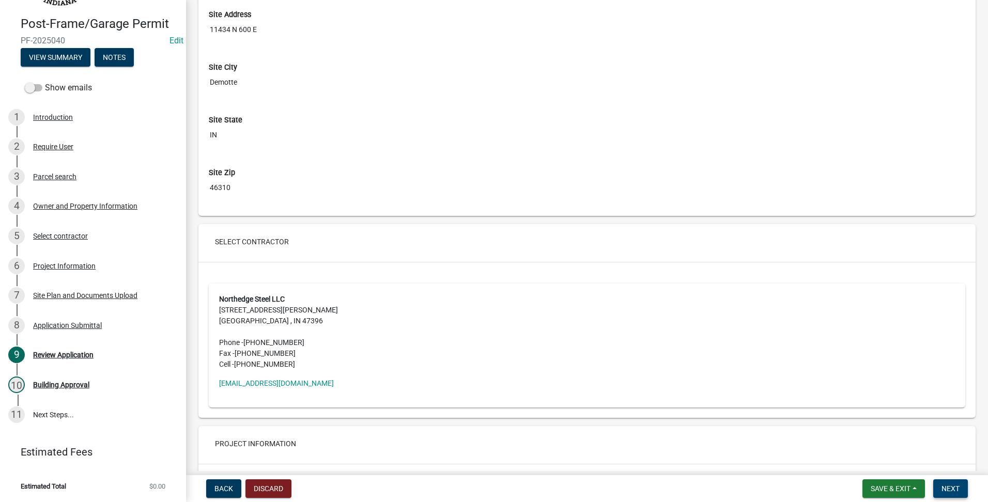
click at [951, 488] on span "Next" at bounding box center [950, 489] width 18 height 8
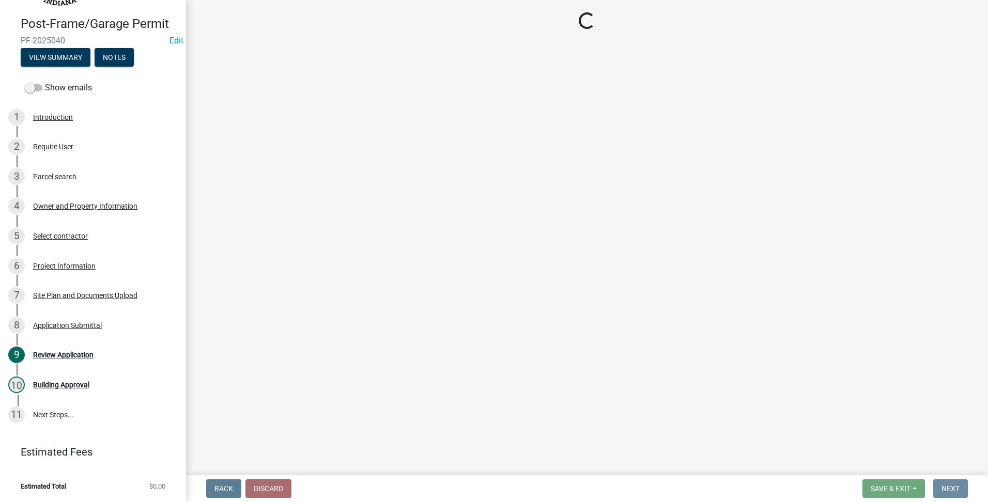
scroll to position [0, 0]
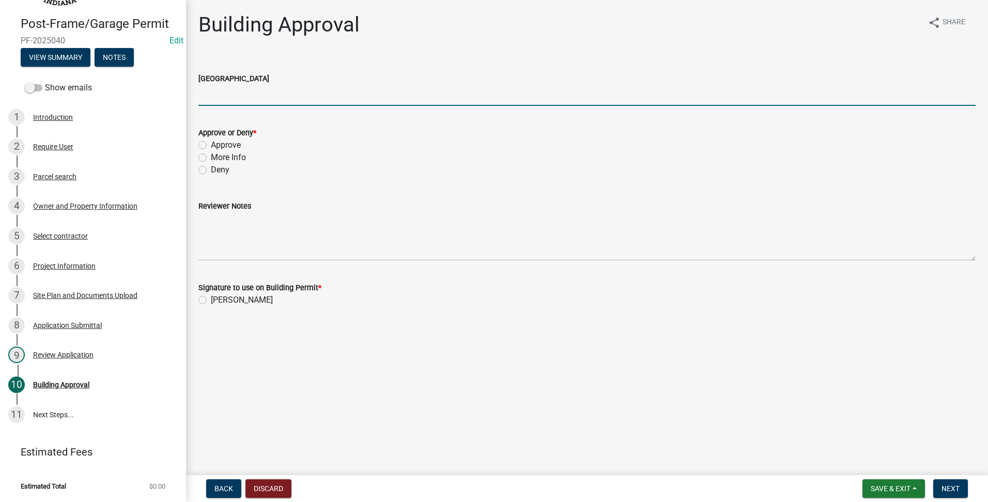
click at [257, 102] on input "[GEOGRAPHIC_DATA]" at bounding box center [586, 95] width 777 height 21
type input "r1"
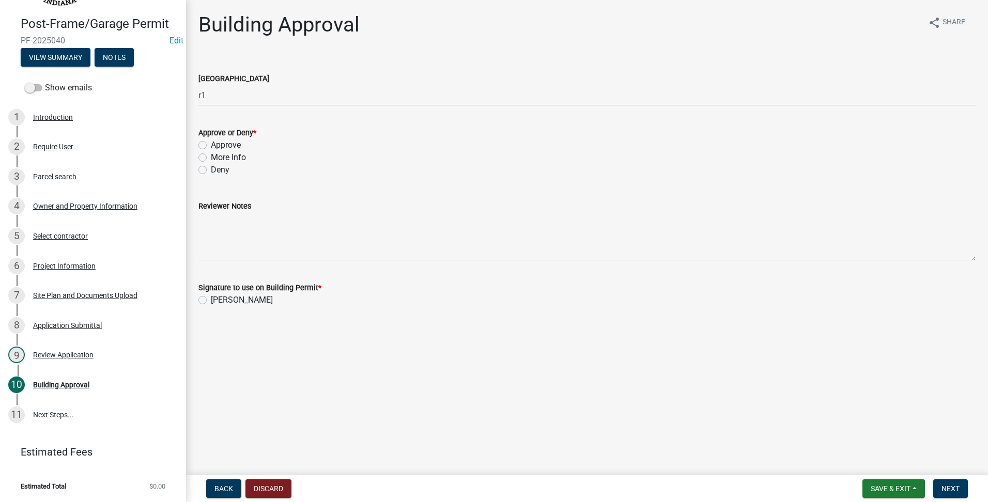
click at [229, 137] on label "Approve or Deny *" at bounding box center [227, 133] width 58 height 7
click at [218, 147] on label "Approve" at bounding box center [226, 145] width 30 height 12
click at [218, 146] on input "Approve" at bounding box center [214, 142] width 7 height 7
radio input "true"
click at [238, 302] on label "[PERSON_NAME]" at bounding box center [242, 300] width 62 height 12
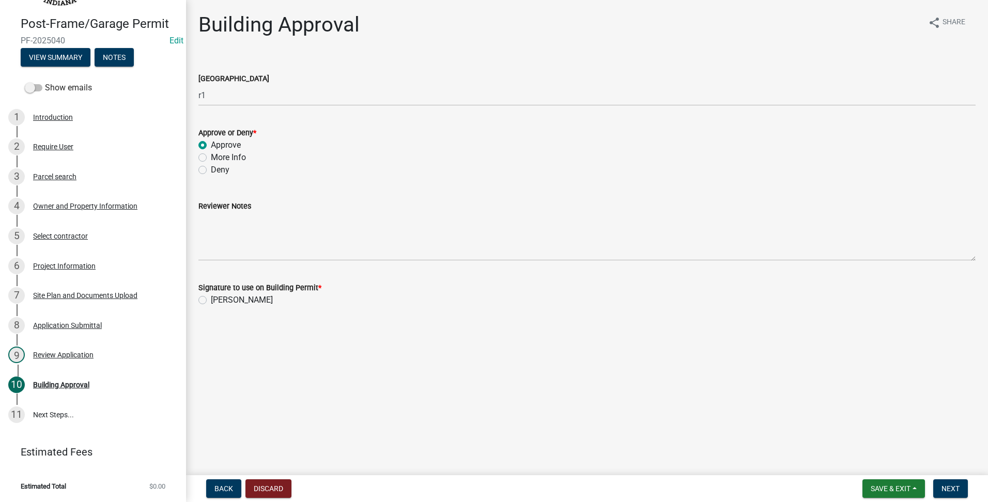
click at [218, 301] on input "[PERSON_NAME]" at bounding box center [214, 297] width 7 height 7
radio input "true"
click at [939, 482] on button "Next" at bounding box center [950, 488] width 35 height 19
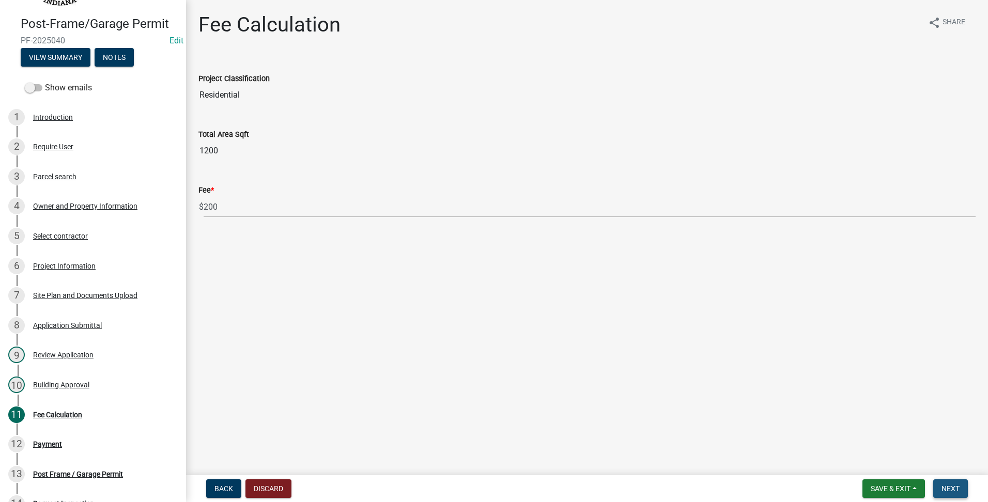
click at [957, 486] on span "Next" at bounding box center [950, 489] width 18 height 8
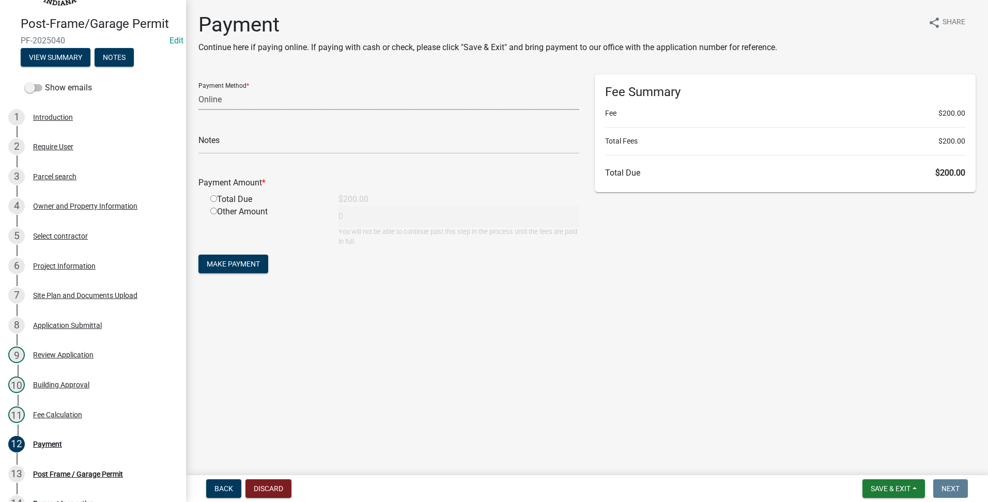
drag, startPoint x: 294, startPoint y: 89, endPoint x: 291, endPoint y: 99, distance: 10.3
click at [294, 89] on select "Credit Card POS Check Cash Online" at bounding box center [388, 99] width 381 height 21
click at [198, 89] on select "Credit Card POS Check Cash Online" at bounding box center [388, 99] width 381 height 21
click at [275, 102] on select "Credit Card POS Check Cash Online" at bounding box center [388, 99] width 381 height 21
select select "2: 1"
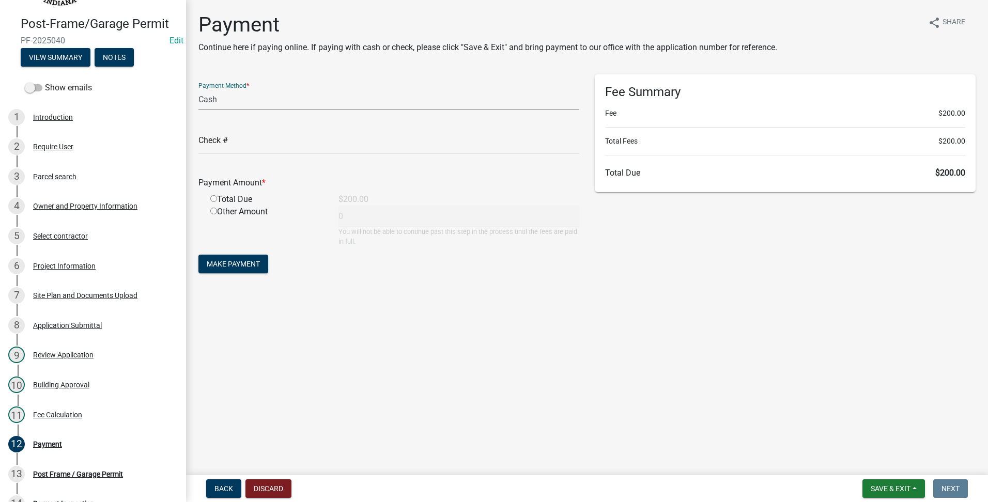
click at [198, 89] on select "Credit Card POS Check Cash Online" at bounding box center [388, 99] width 381 height 21
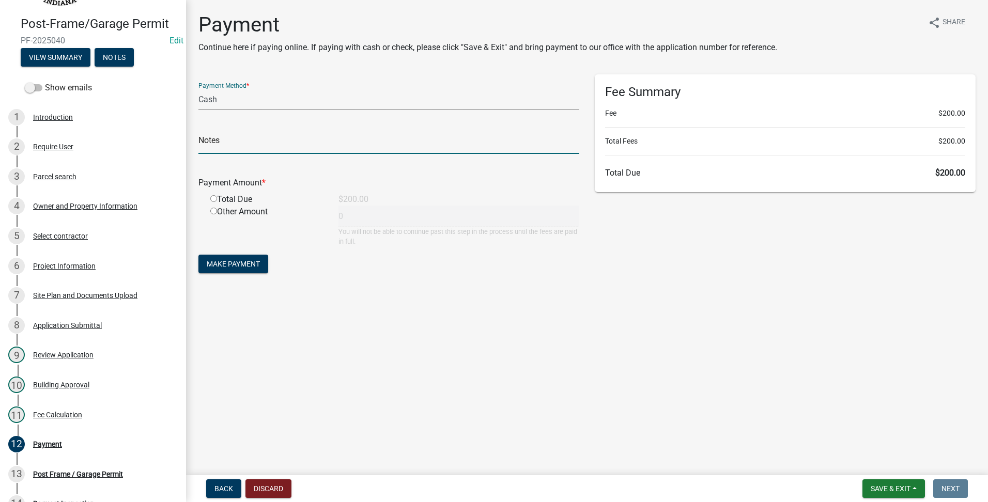
click at [262, 148] on input "text" at bounding box center [388, 143] width 381 height 21
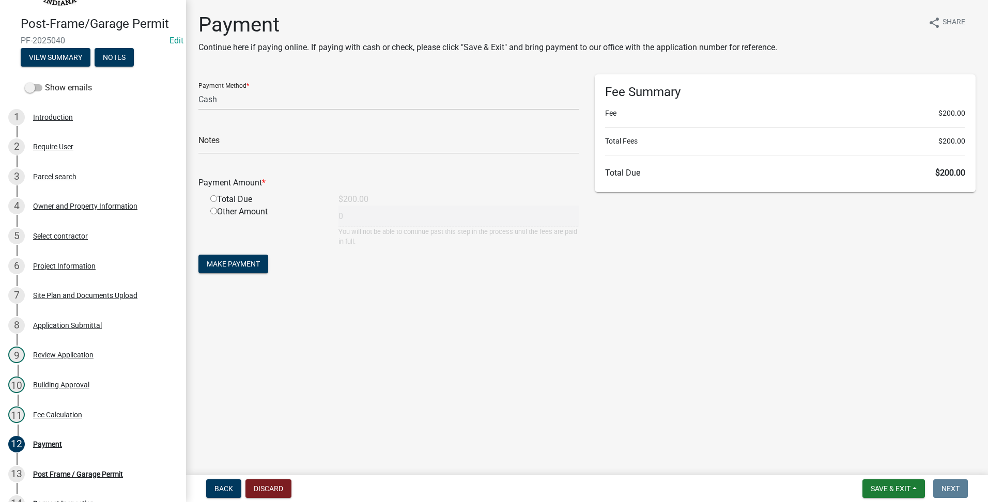
click at [215, 196] on input "radio" at bounding box center [213, 198] width 7 height 7
radio input "true"
type input "200"
click at [234, 260] on span "Make Payment" at bounding box center [233, 264] width 53 height 8
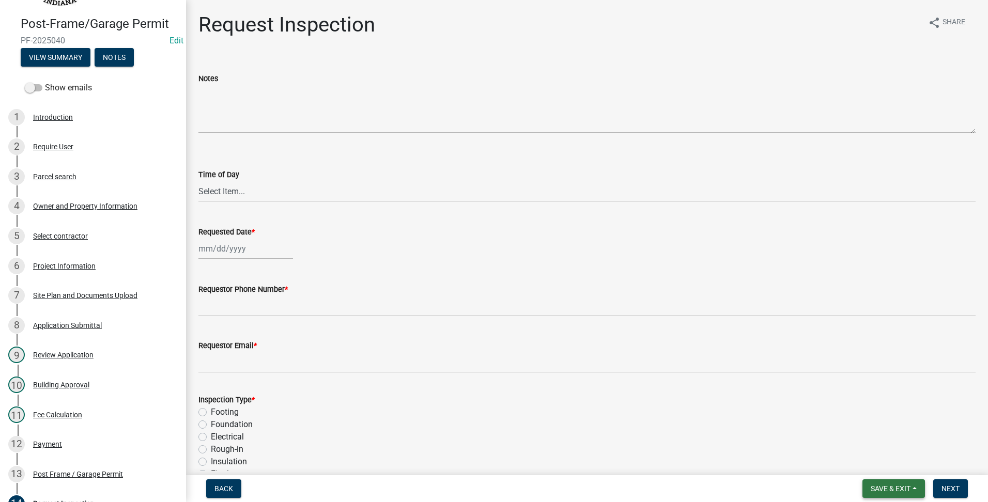
click at [890, 482] on button "Save & Exit" at bounding box center [893, 488] width 63 height 19
click at [894, 465] on button "Save & Exit" at bounding box center [883, 462] width 83 height 25
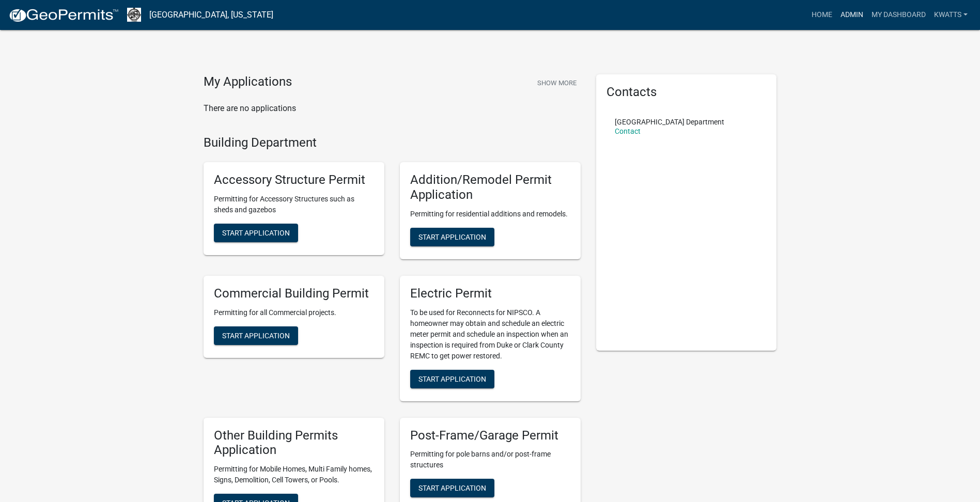
click at [850, 18] on link "Admin" at bounding box center [852, 15] width 31 height 20
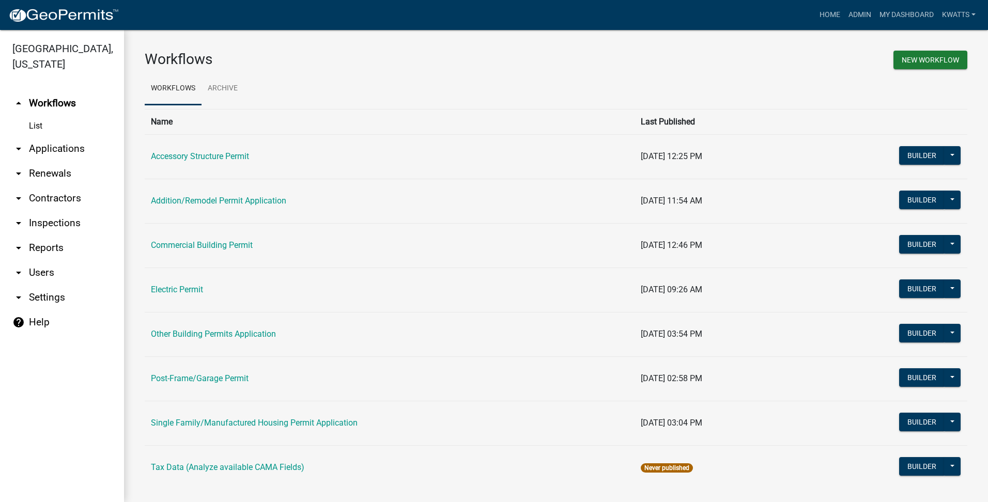
click at [29, 209] on link "arrow_drop_down Contractors" at bounding box center [62, 198] width 124 height 25
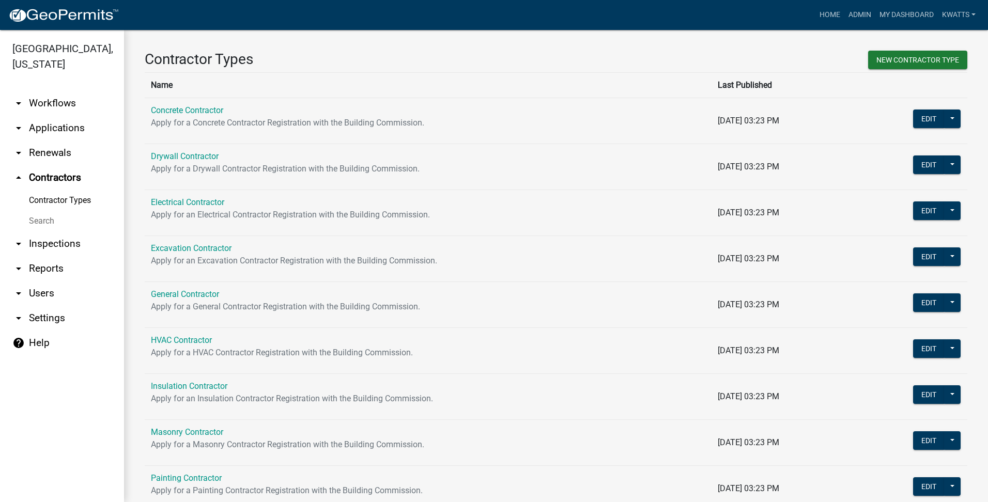
click at [32, 213] on link "Search" at bounding box center [62, 221] width 124 height 21
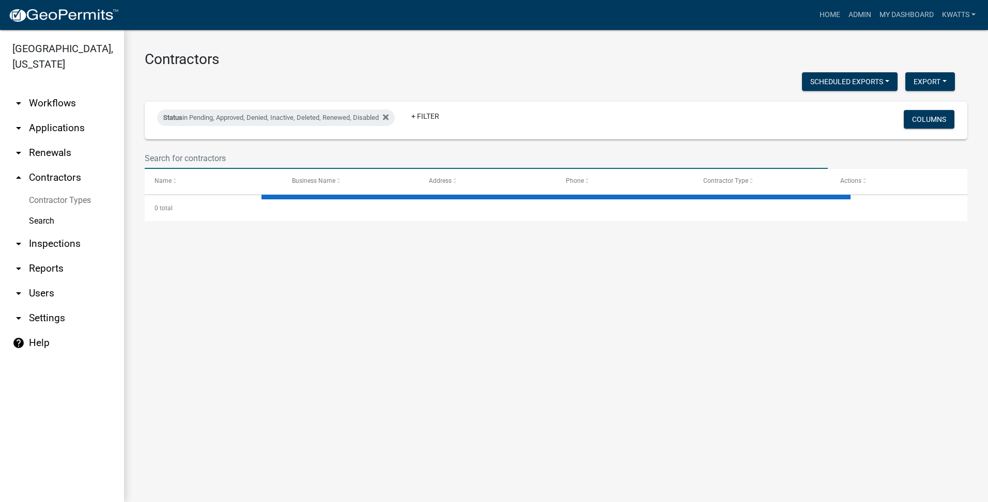
click at [226, 152] on input "text" at bounding box center [486, 158] width 683 height 21
select select "3: 100"
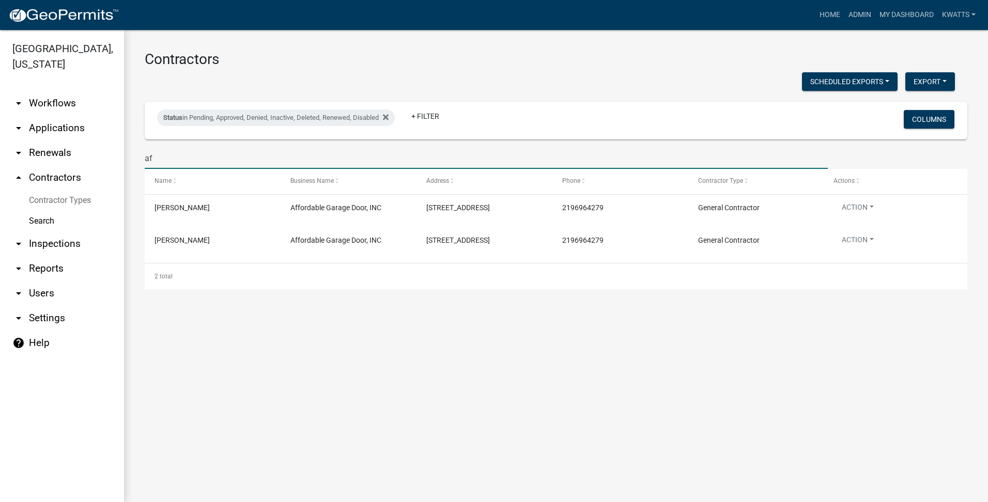
type input "a"
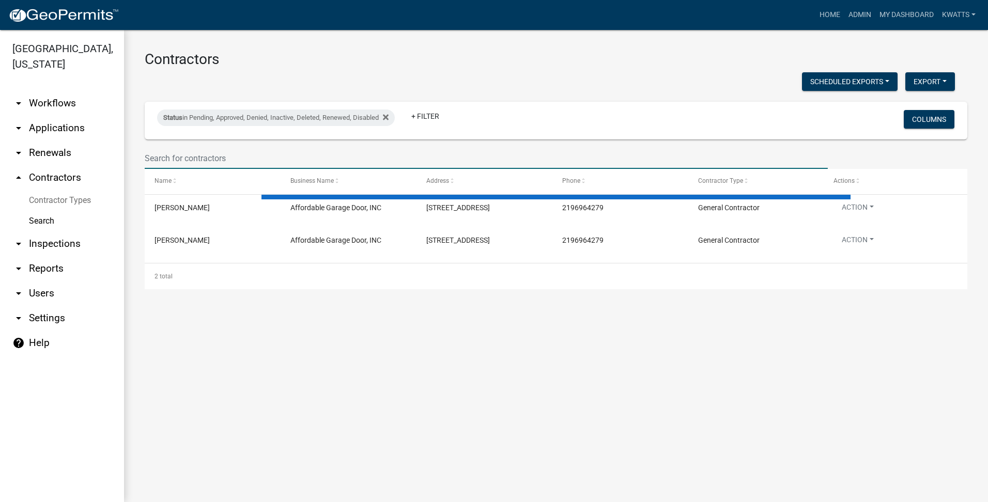
select select "3: 100"
